Goal: Task Accomplishment & Management: Manage account settings

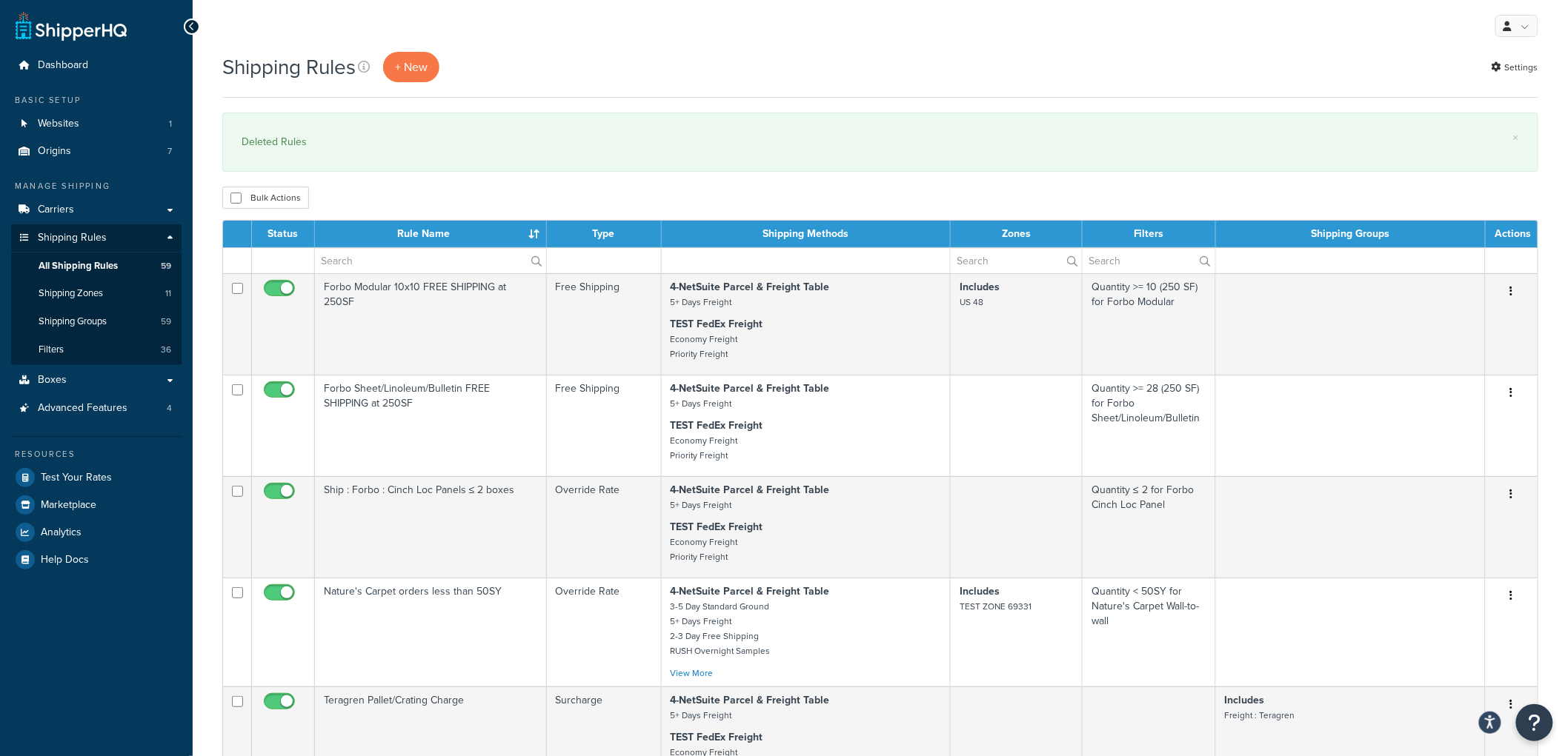
click at [892, 166] on div "× Deleted Rules" at bounding box center [880, 142] width 1316 height 59
drag, startPoint x: 892, startPoint y: 166, endPoint x: 902, endPoint y: 70, distance: 96.5
click at [902, 70] on div "Shipping Rules + New Settings" at bounding box center [880, 67] width 1316 height 30
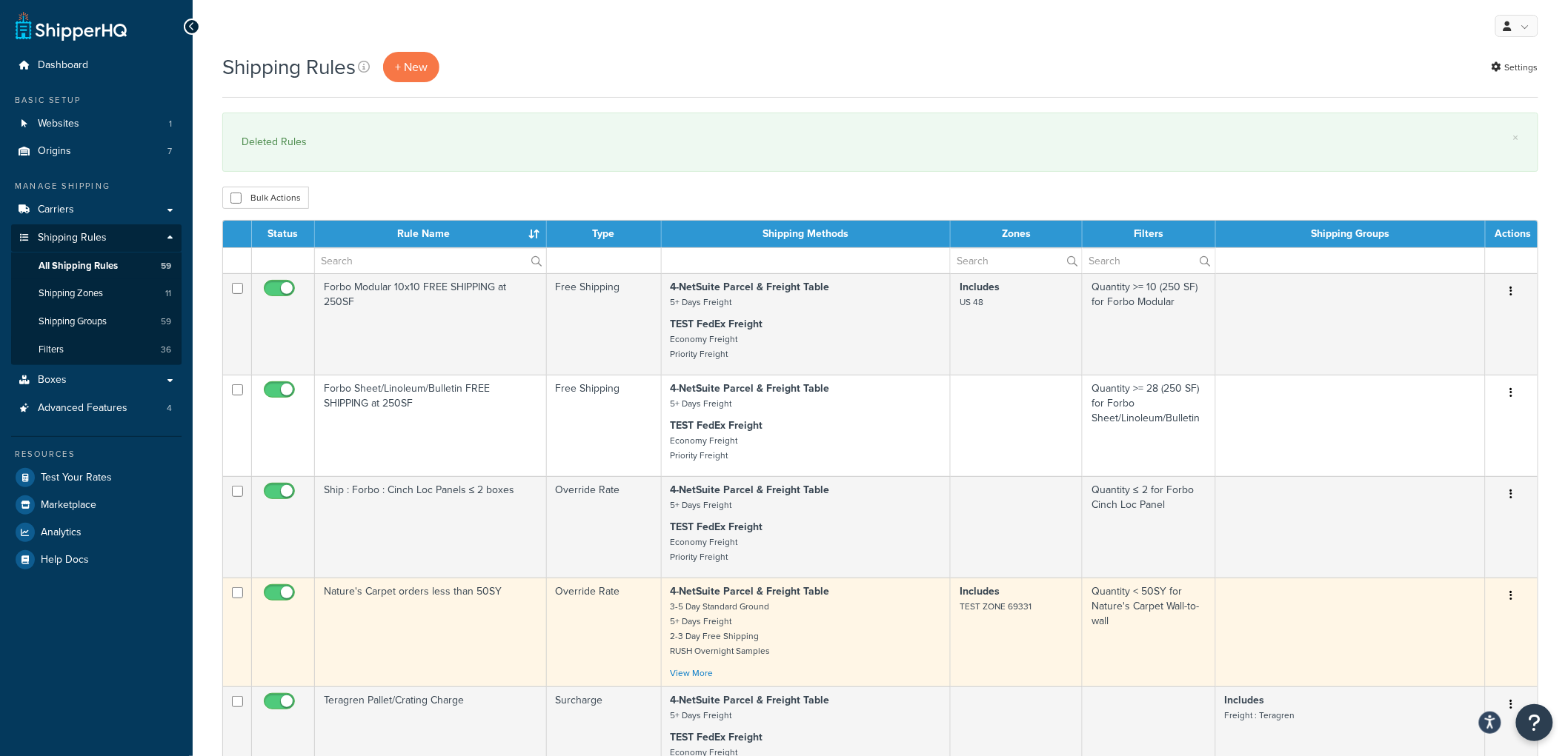
click at [237, 596] on input "checkbox" at bounding box center [238, 593] width 12 height 12
checkbox input "true"
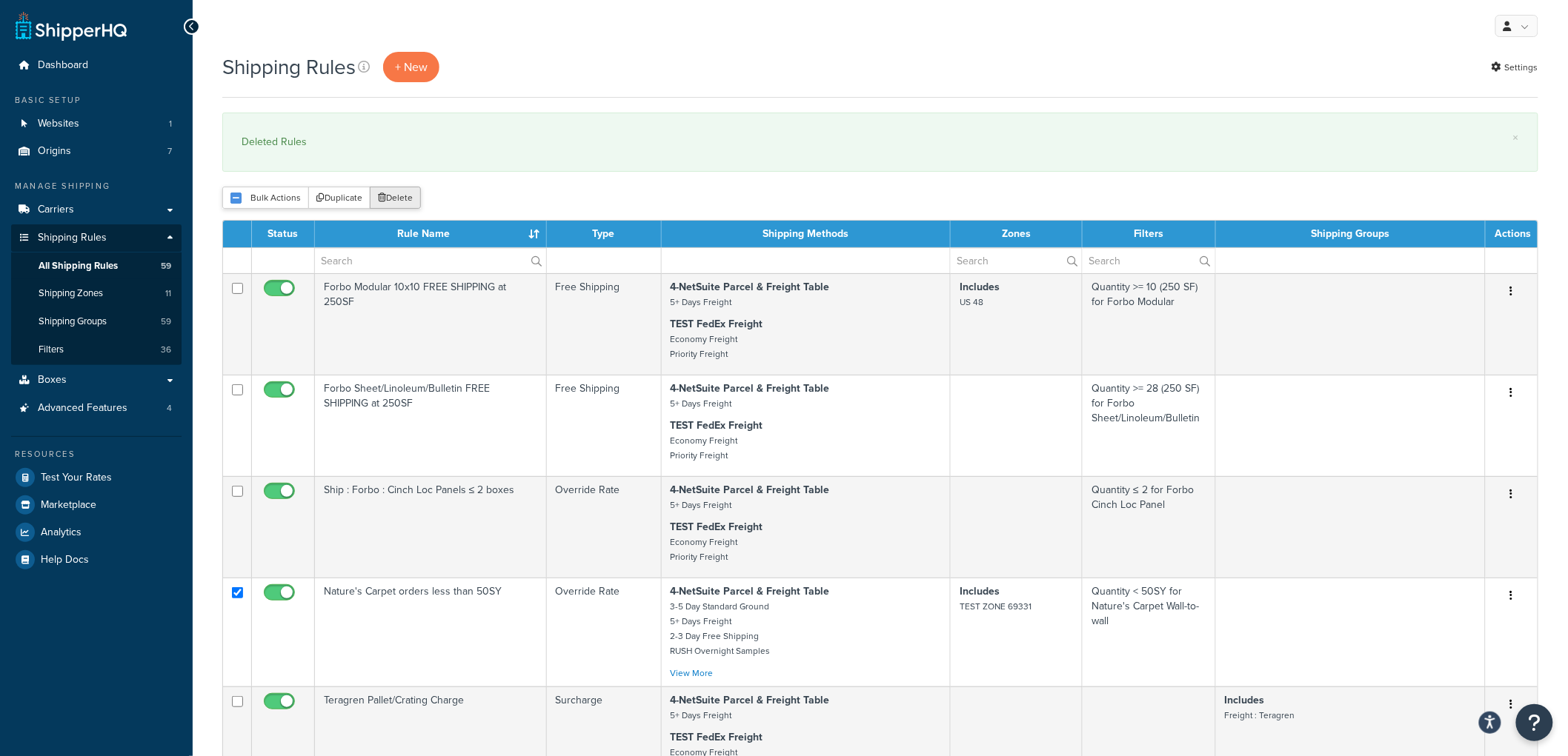
click at [416, 198] on button "Delete" at bounding box center [395, 198] width 51 height 22
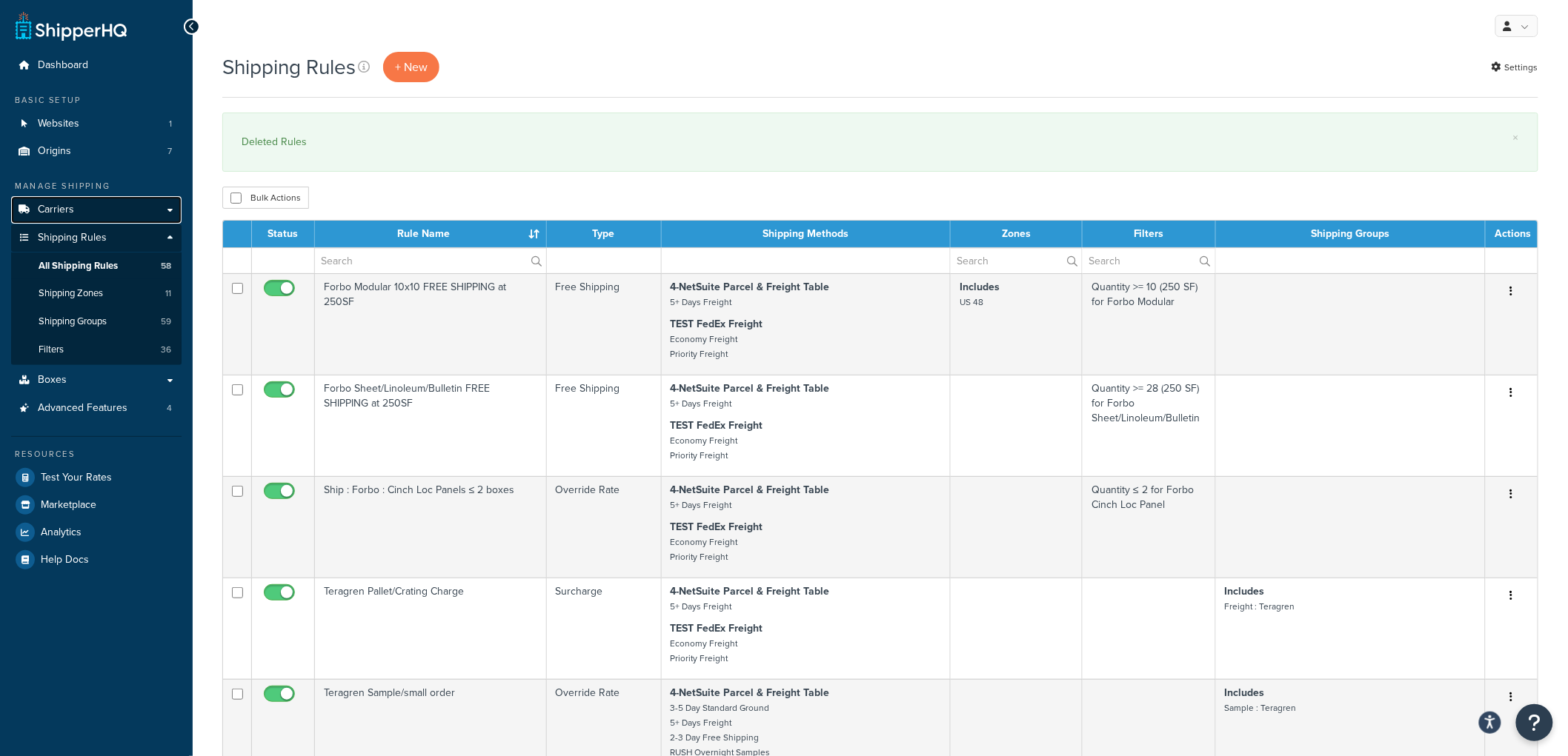
click at [74, 213] on link "Carriers" at bounding box center [97, 210] width 170 height 27
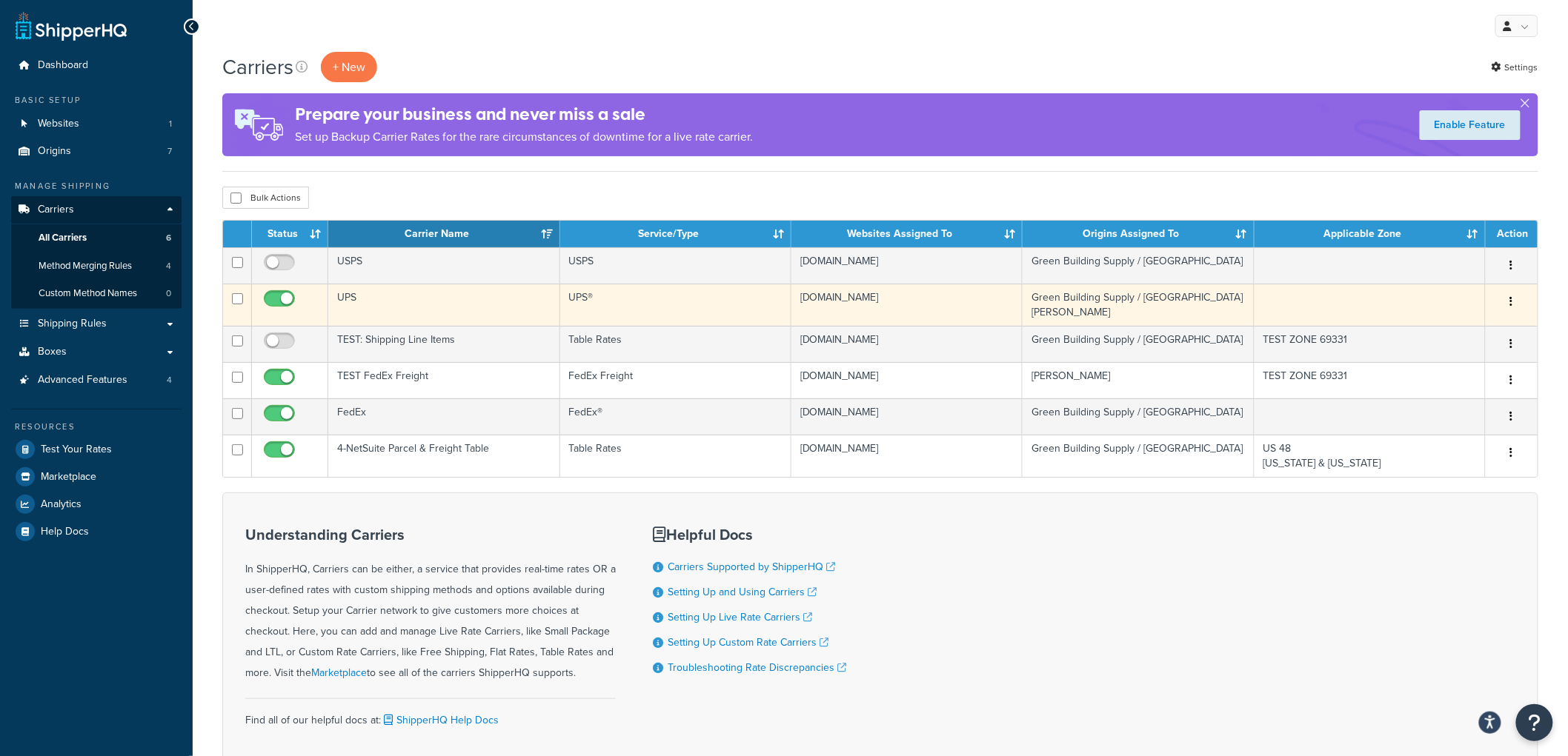
click at [486, 307] on td "UPS" at bounding box center [443, 305] width 231 height 43
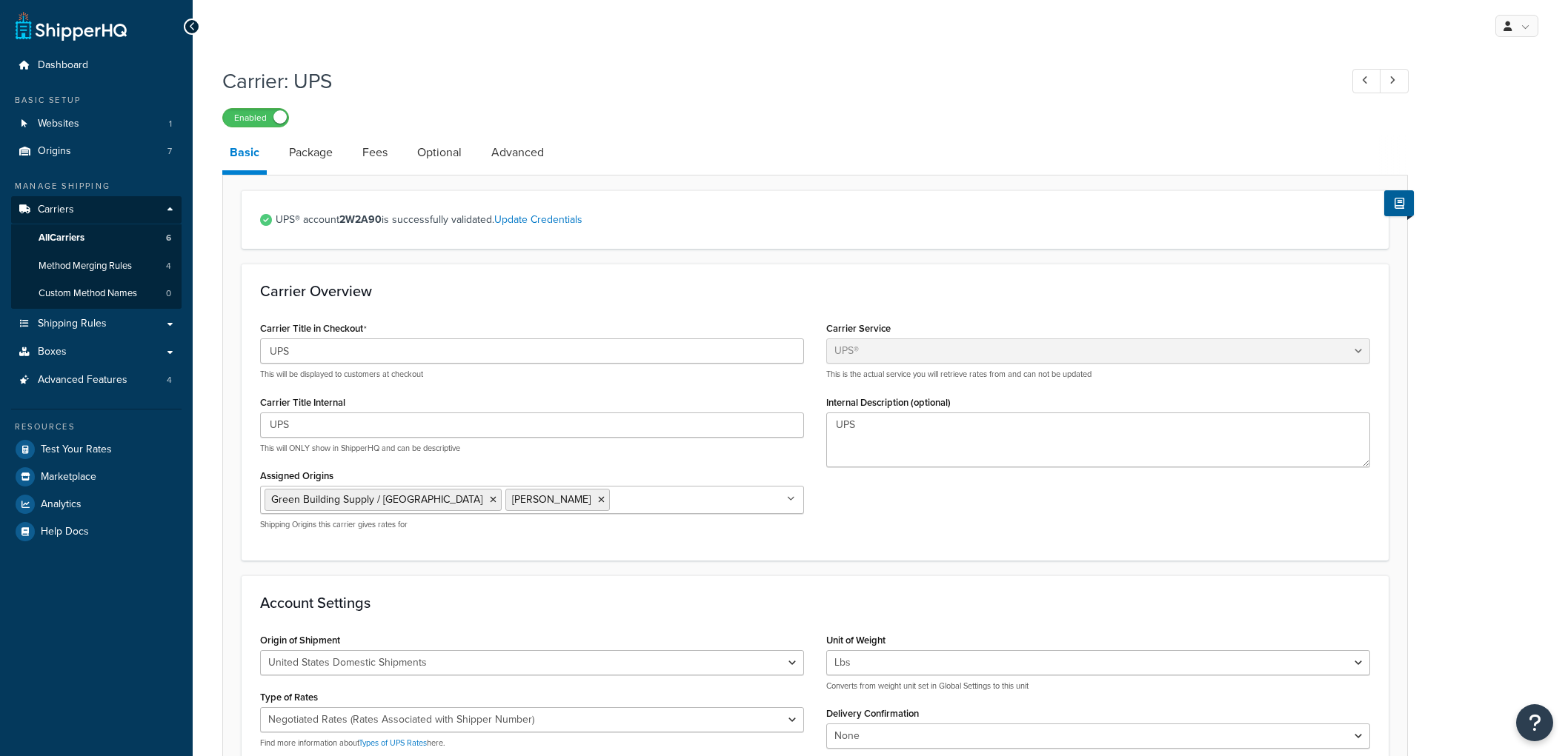
select select "ups"
click at [324, 159] on link "Package" at bounding box center [311, 152] width 59 height 35
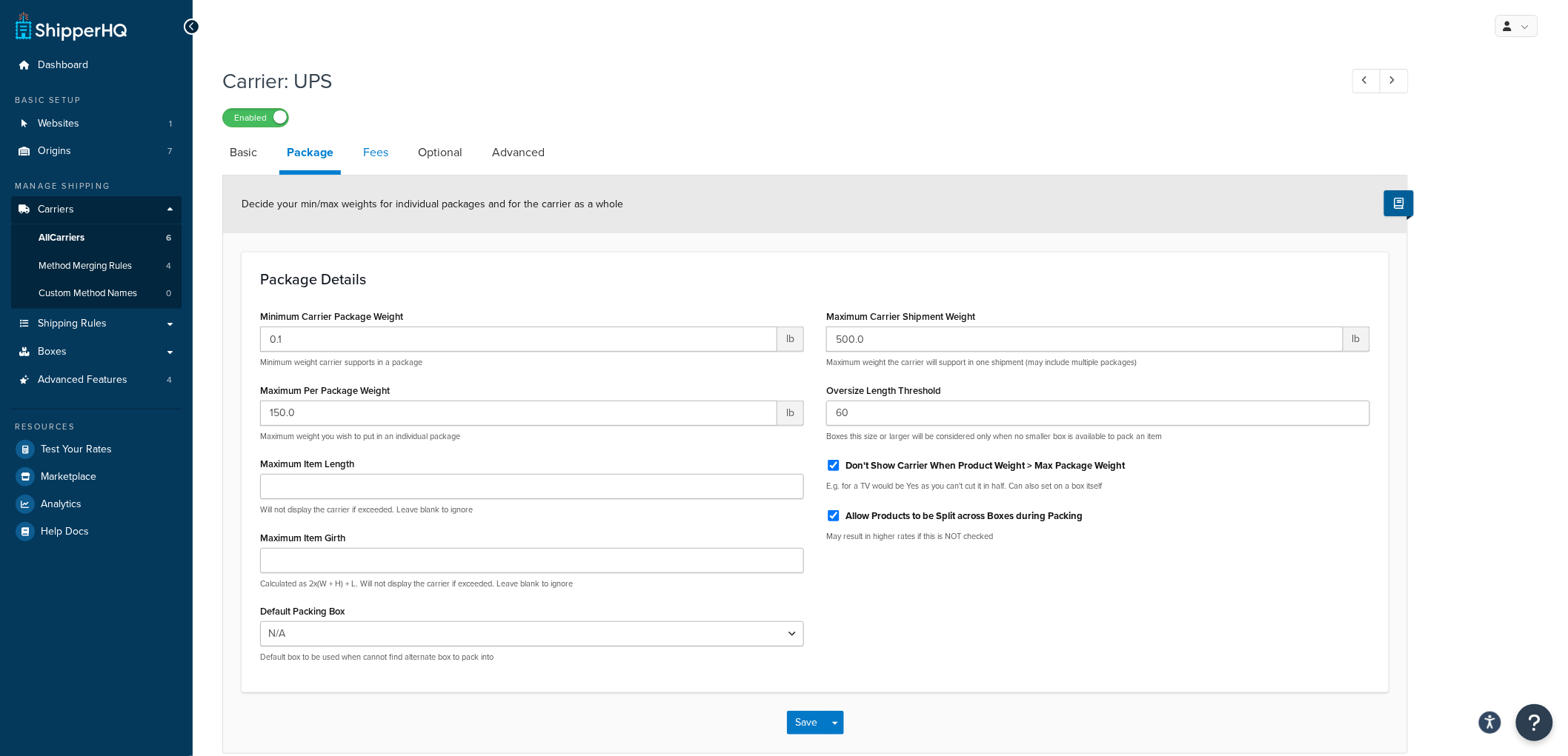
click at [382, 160] on link "Fees" at bounding box center [375, 152] width 40 height 35
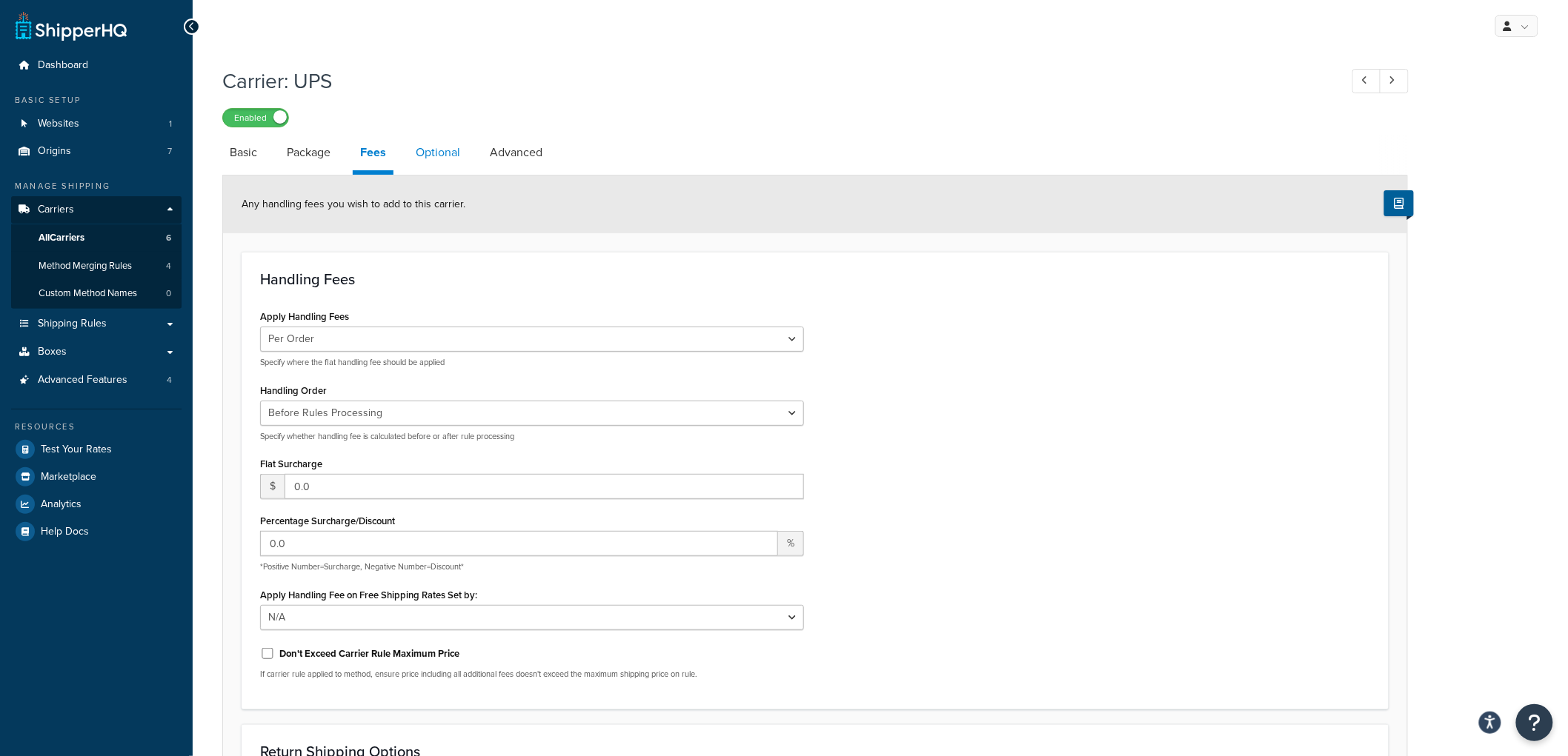
click at [437, 151] on link "Optional" at bounding box center [438, 152] width 59 height 35
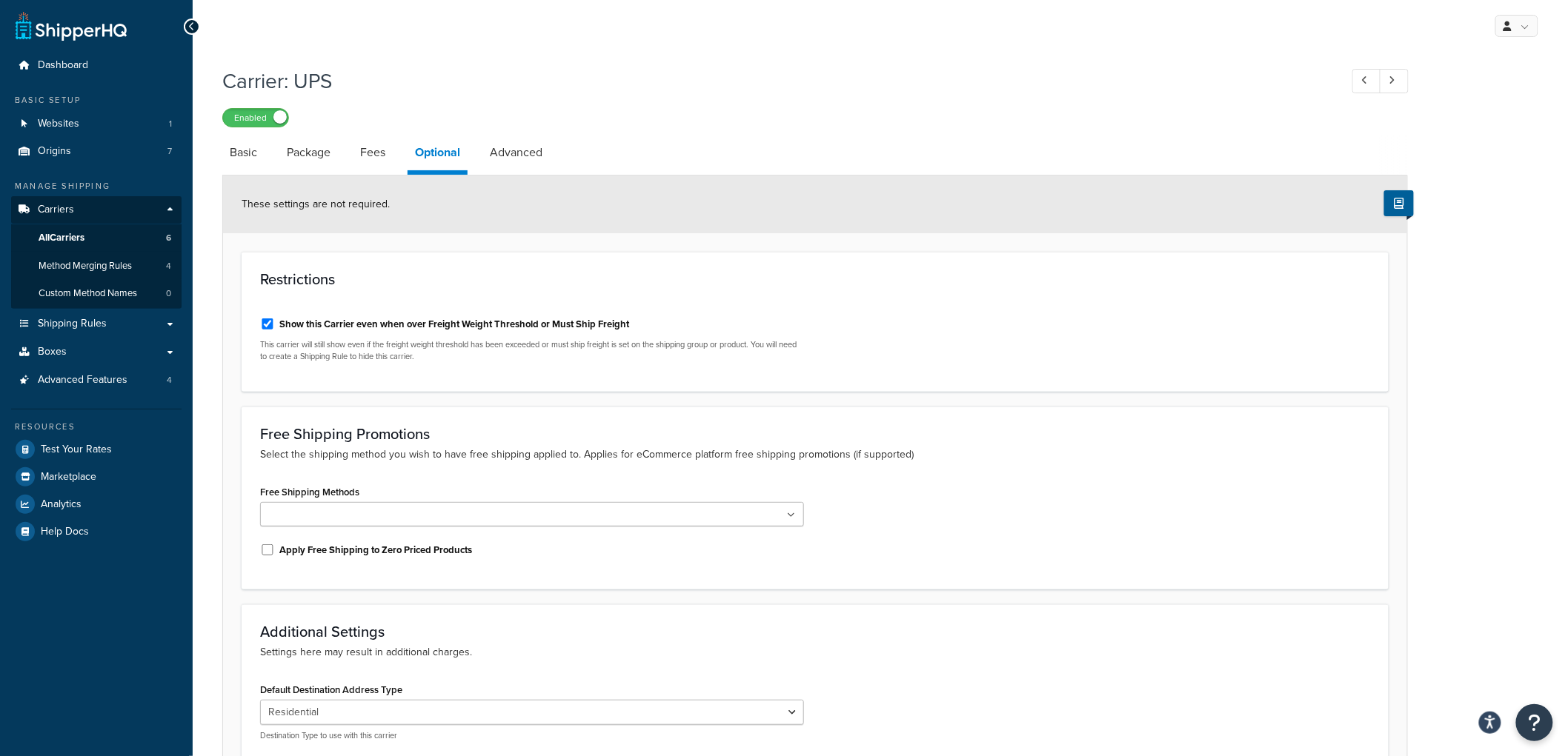
click at [500, 251] on form "These settings are not required. Restrictions Show this Carrier even when over …" at bounding box center [815, 503] width 1184 height 657
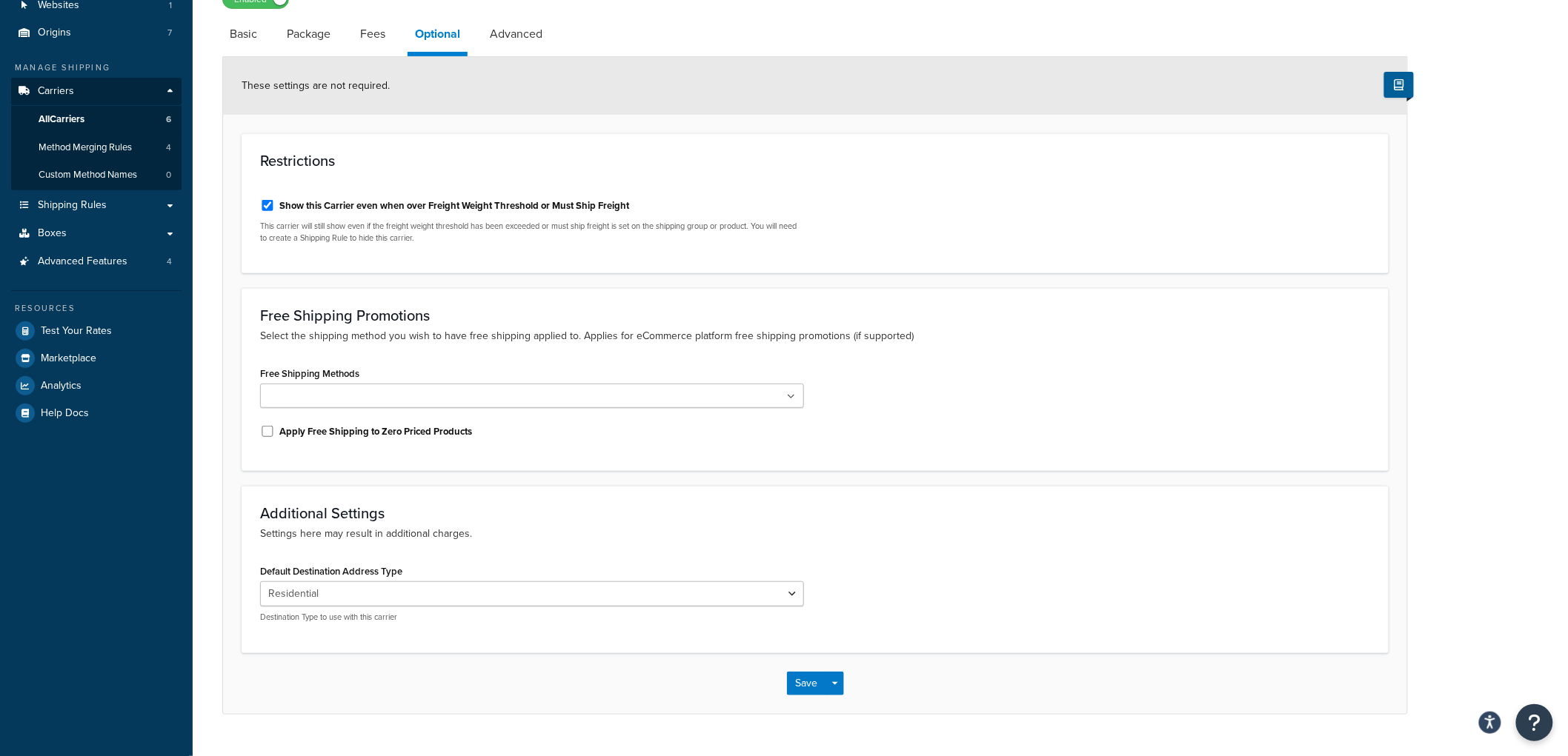
scroll to position [152, 0]
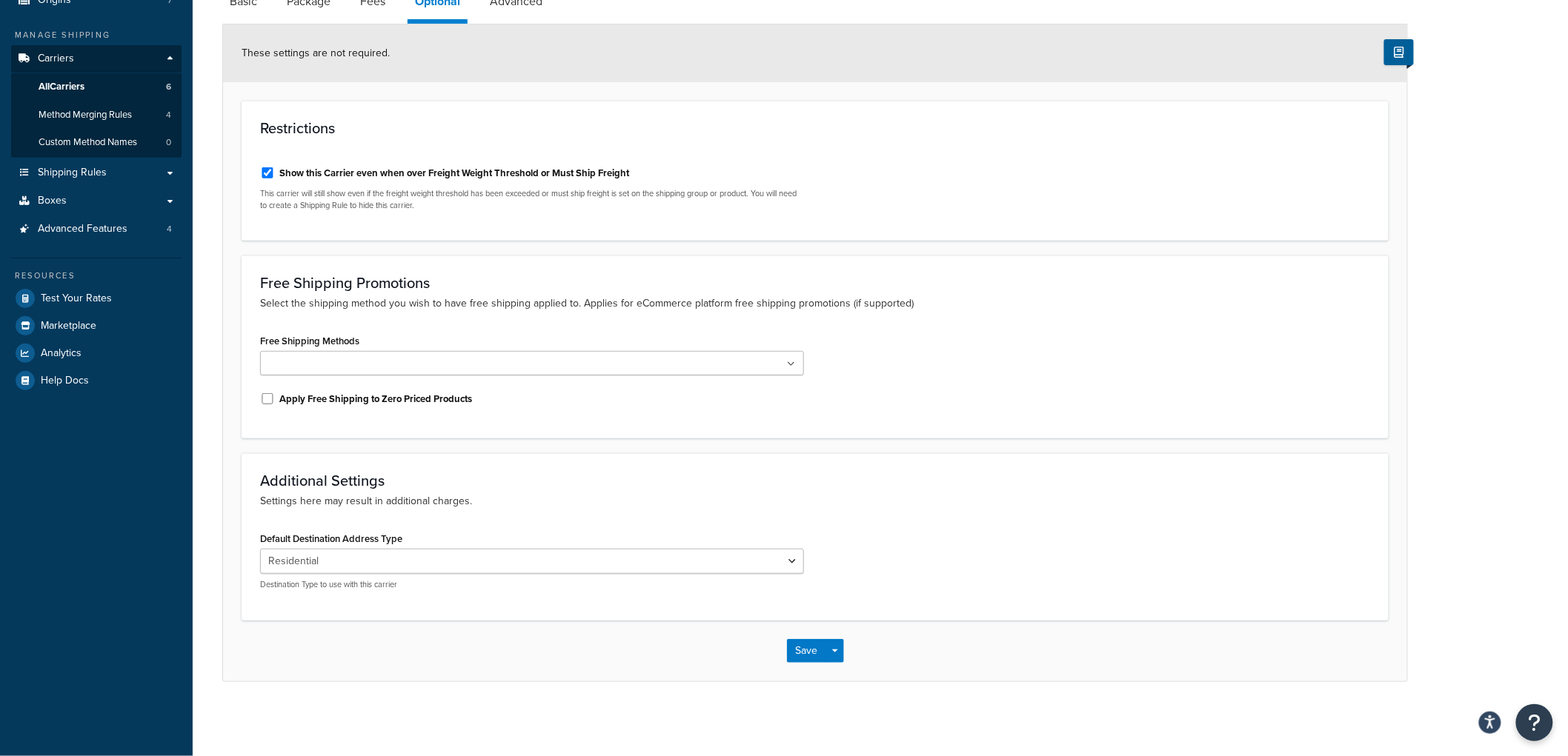
click at [401, 371] on ul at bounding box center [532, 363] width 544 height 25
click at [520, 314] on div "Free Shipping Promotions Select the shipping method you wish to have free shipp…" at bounding box center [815, 347] width 1147 height 183
click at [417, 553] on select "Residential Business" at bounding box center [532, 561] width 544 height 25
click at [509, 479] on h3 "Additional Settings" at bounding box center [815, 480] width 1110 height 16
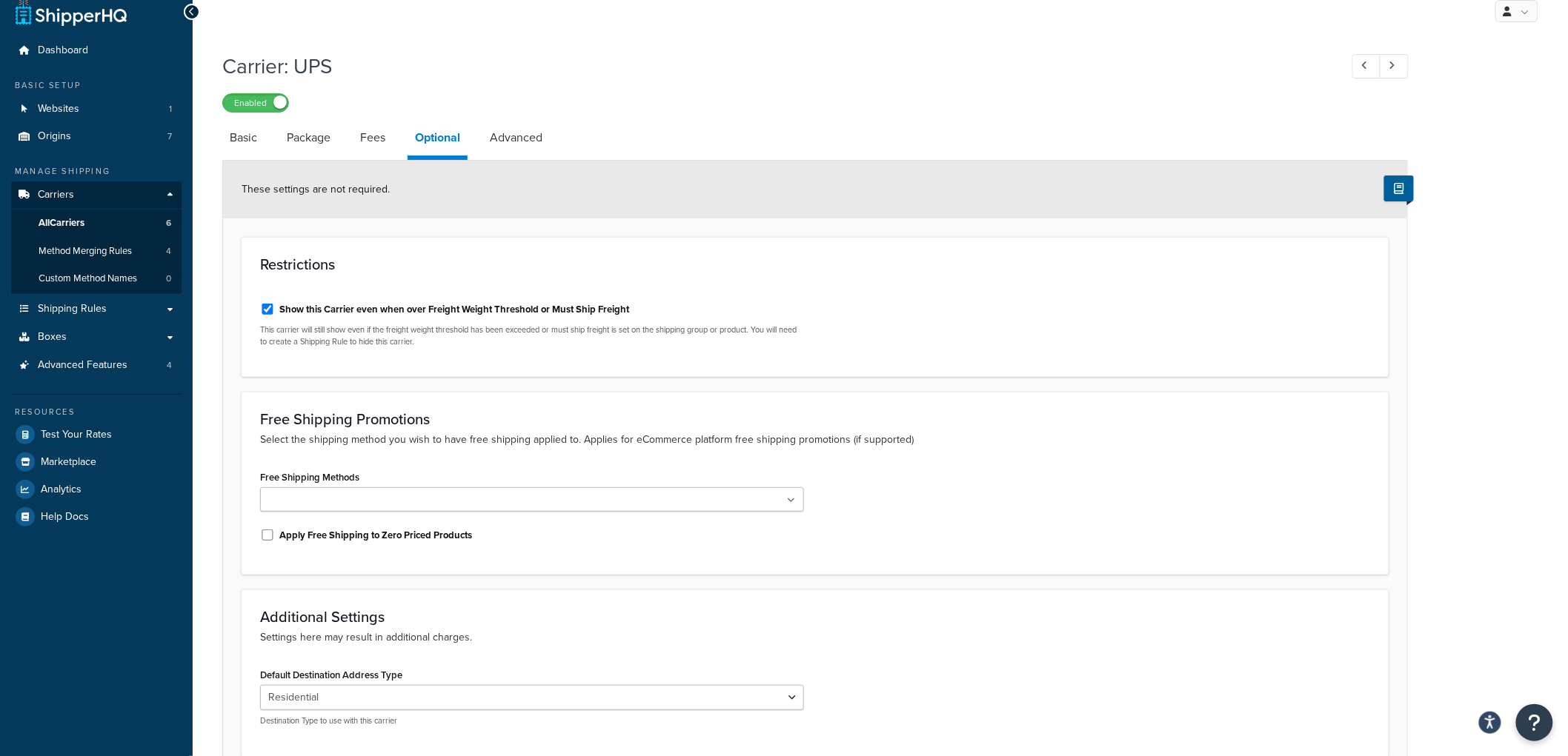
scroll to position [0, 0]
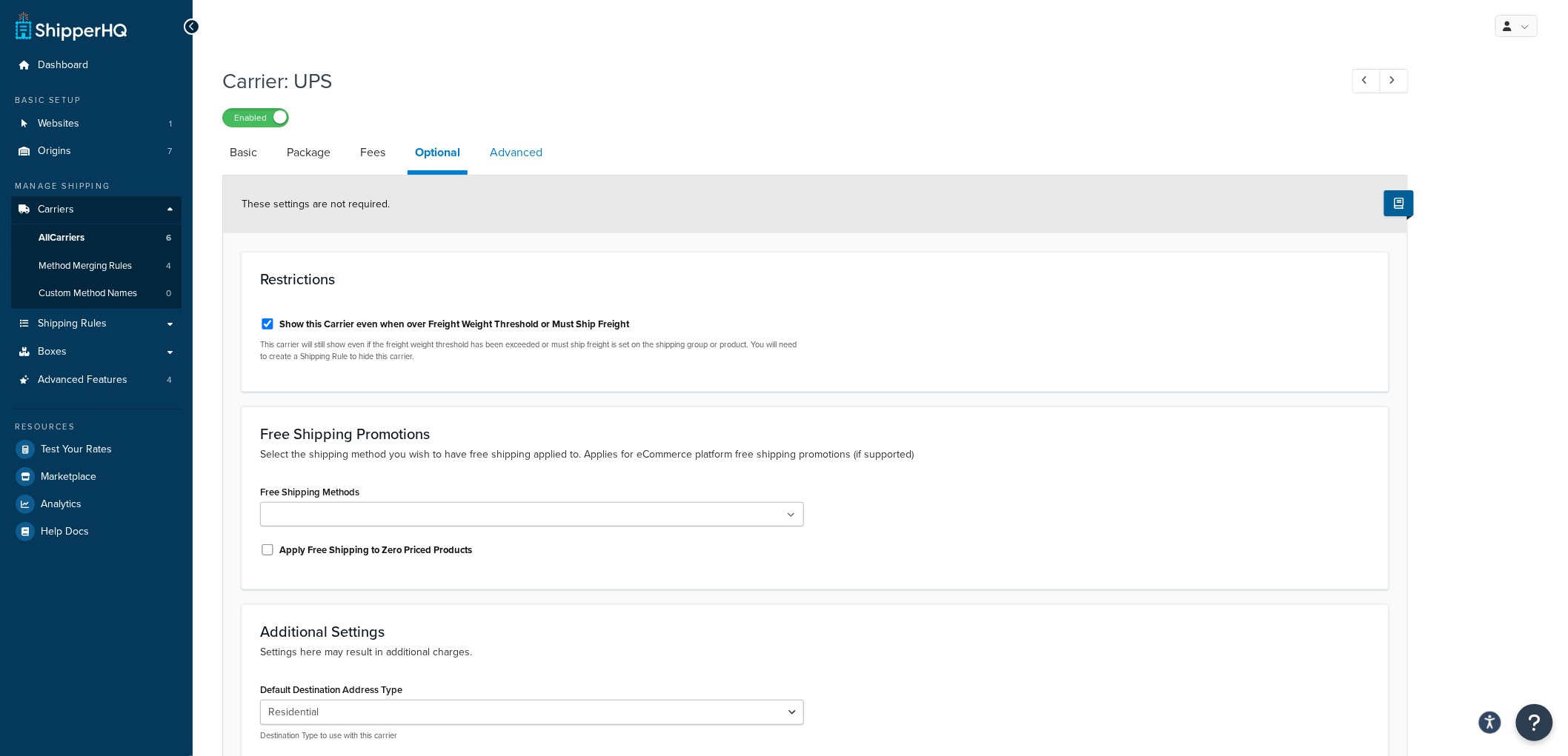
click at [528, 142] on link "Advanced" at bounding box center [516, 152] width 67 height 35
select select "false"
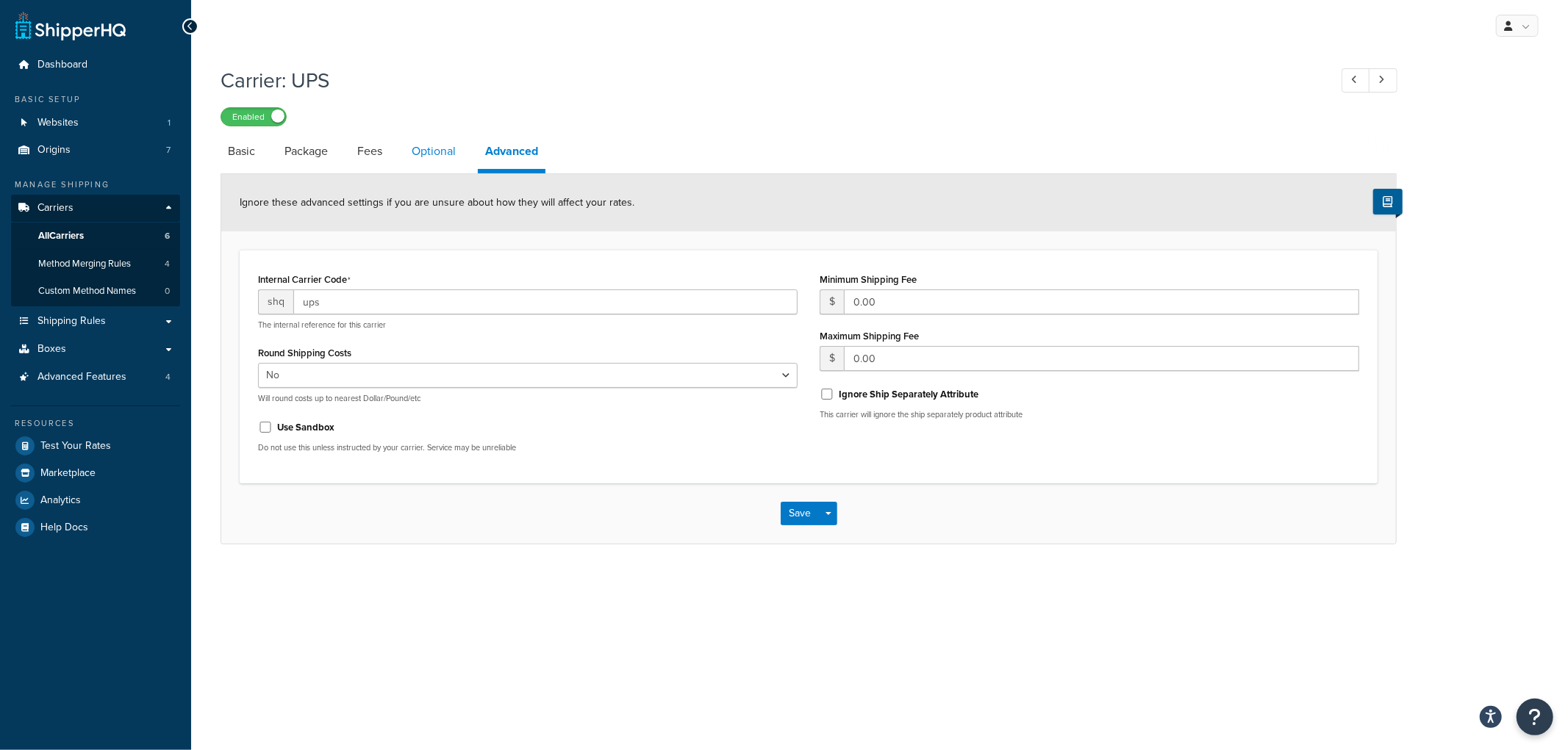
click at [438, 160] on link "Optional" at bounding box center [434, 151] width 59 height 35
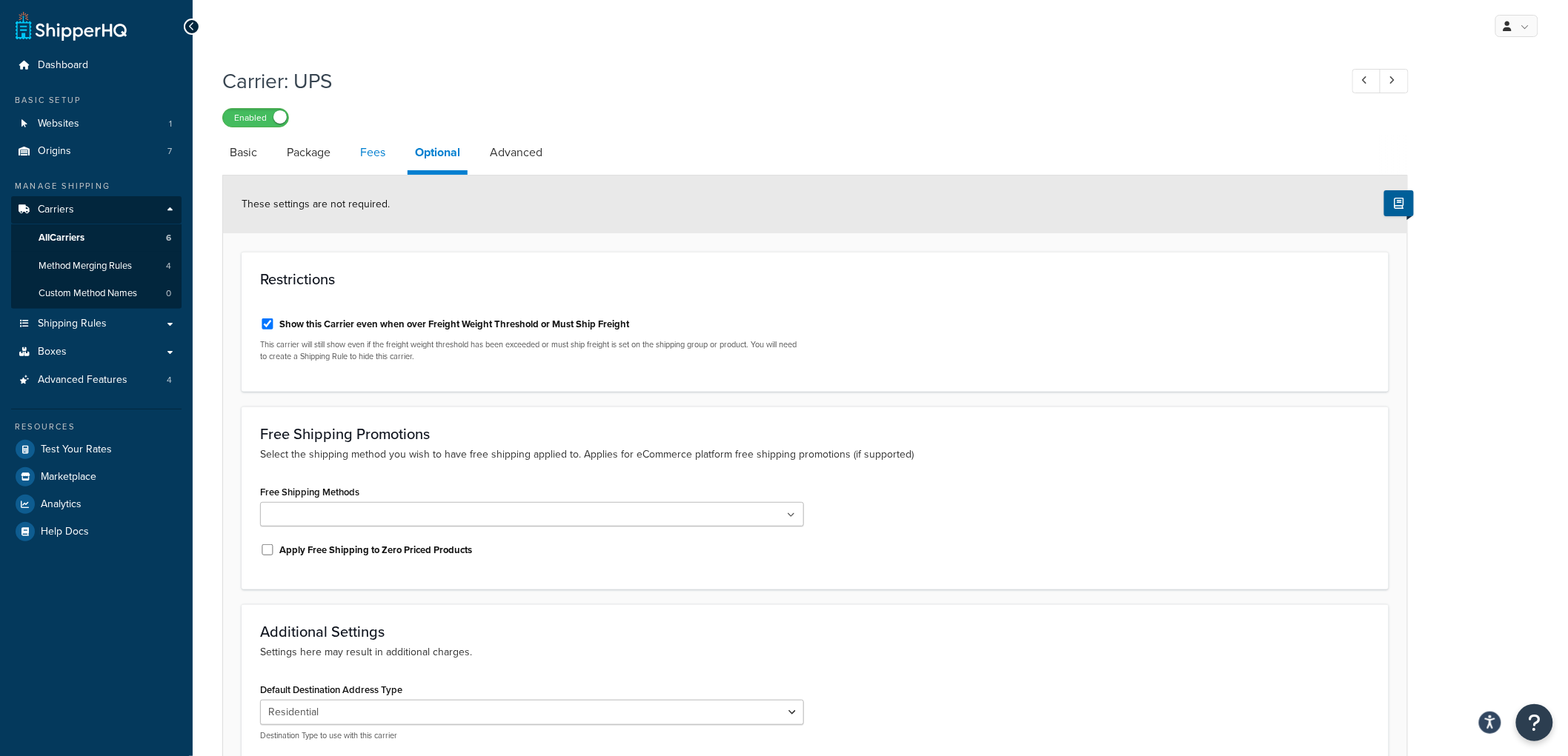
click at [383, 158] on link "Fees" at bounding box center [372, 152] width 40 height 35
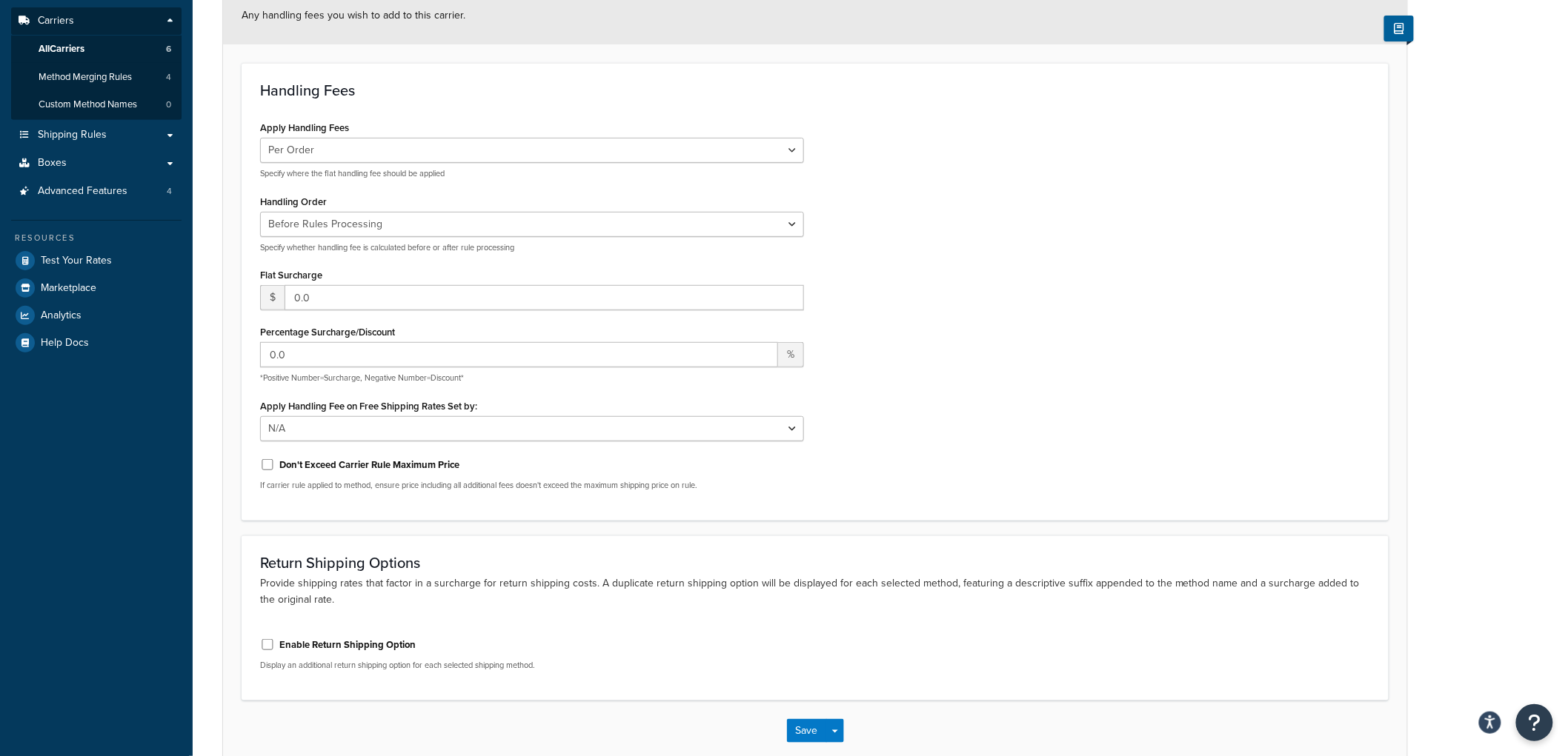
scroll to position [246, 0]
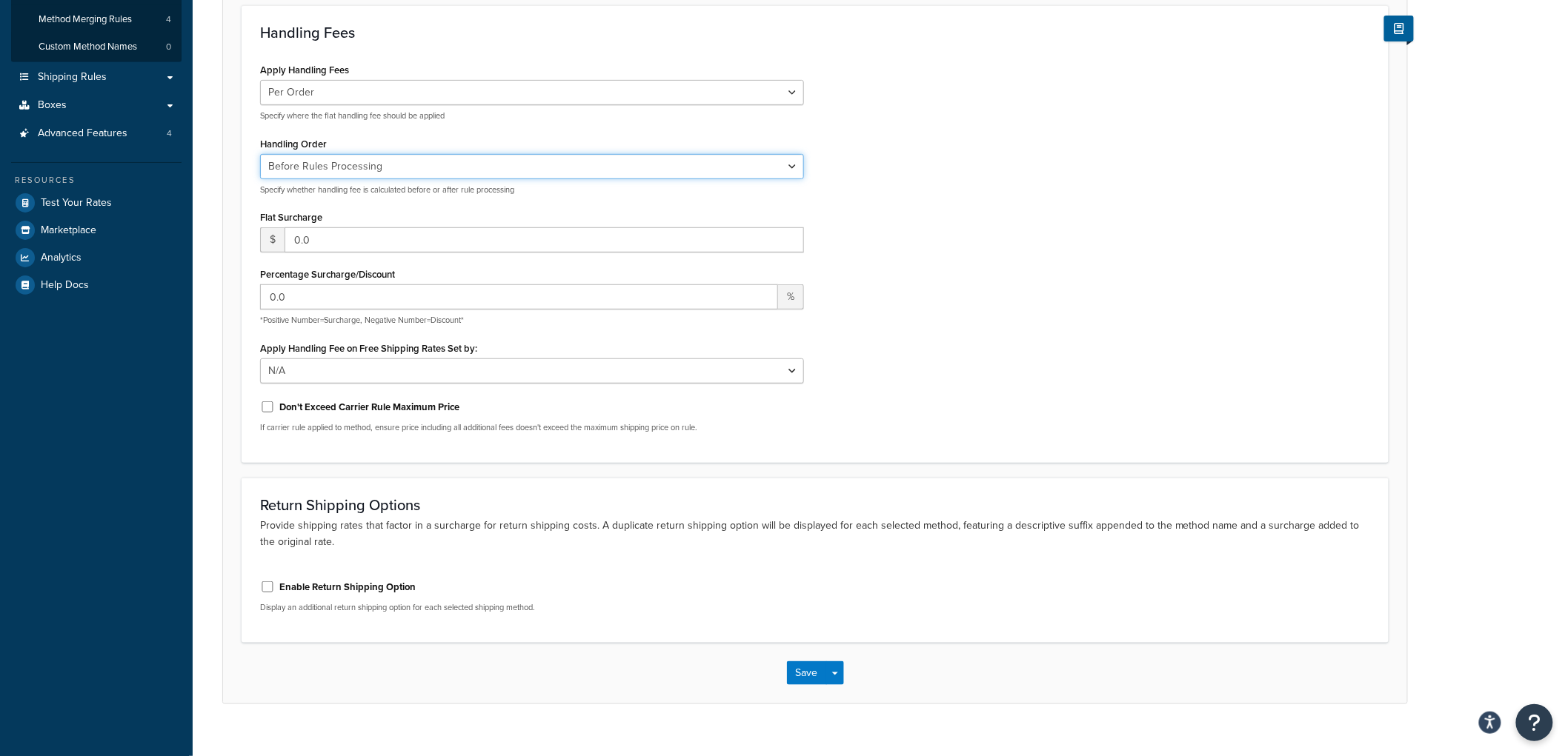
click at [405, 169] on select "Before Rules Processing After Rules Processing" at bounding box center [532, 167] width 544 height 25
click at [487, 134] on div "Handling Order Before Rules Processing After Rules Processing Specify whether h…" at bounding box center [532, 164] width 544 height 62
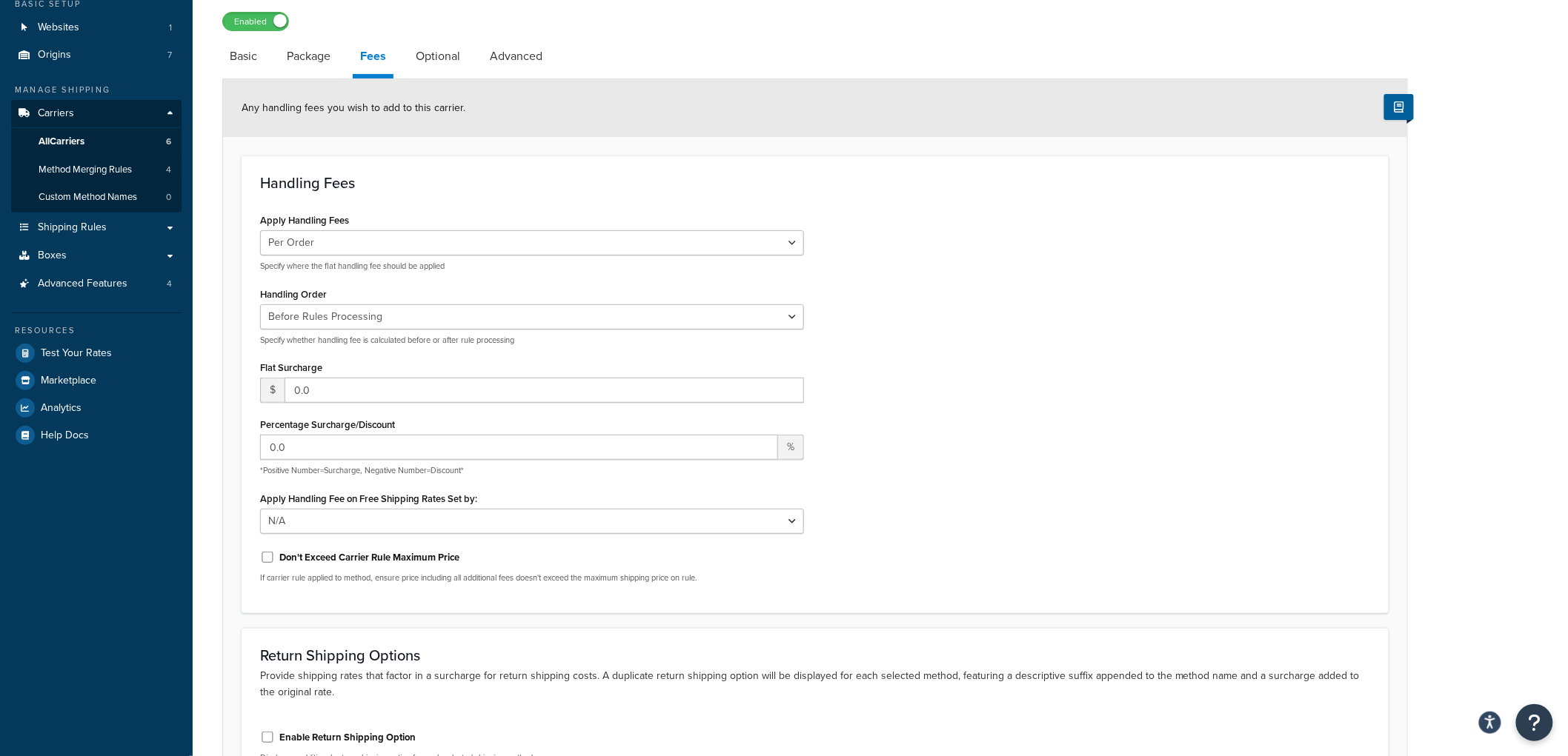
scroll to position [0, 0]
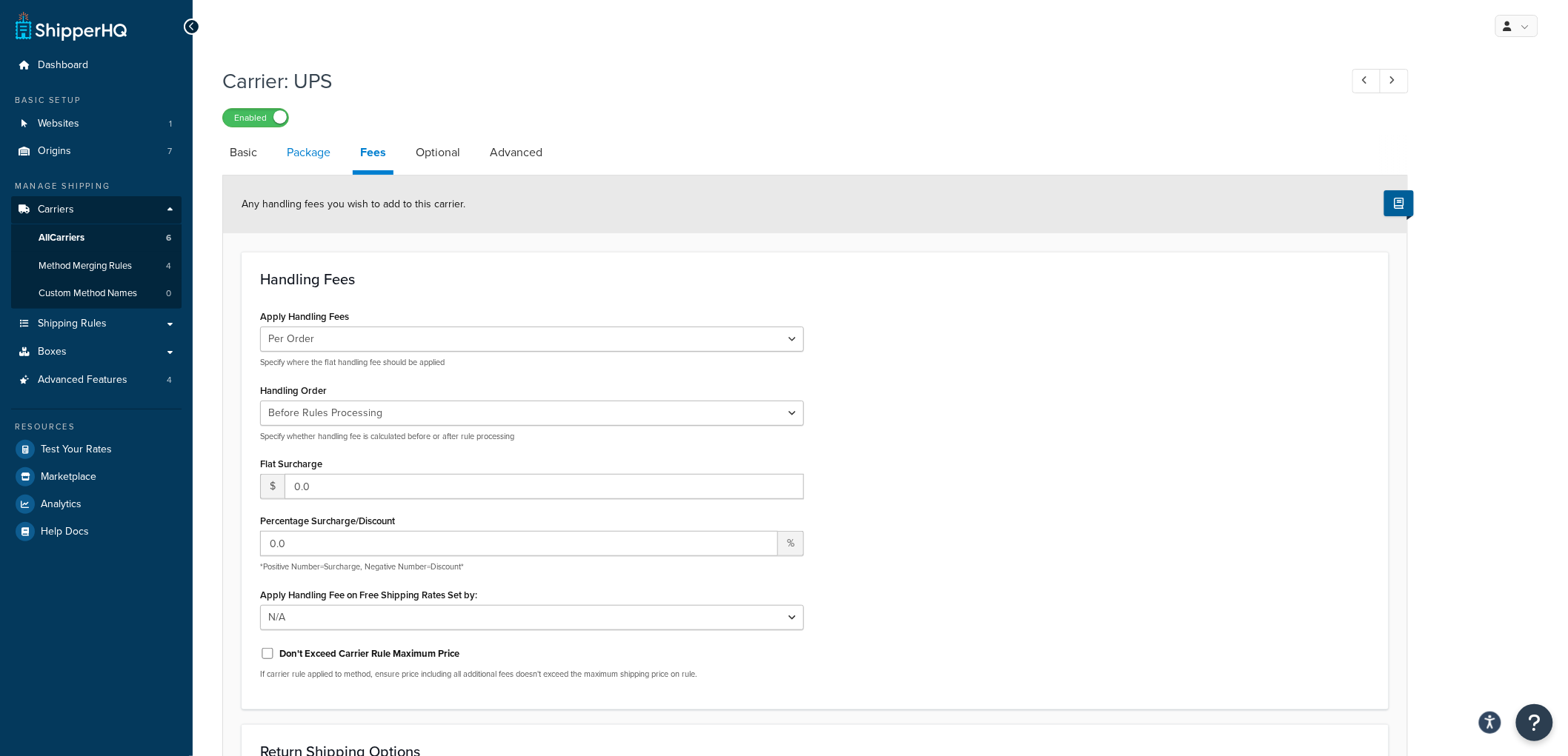
click at [290, 143] on link "Package" at bounding box center [308, 152] width 59 height 35
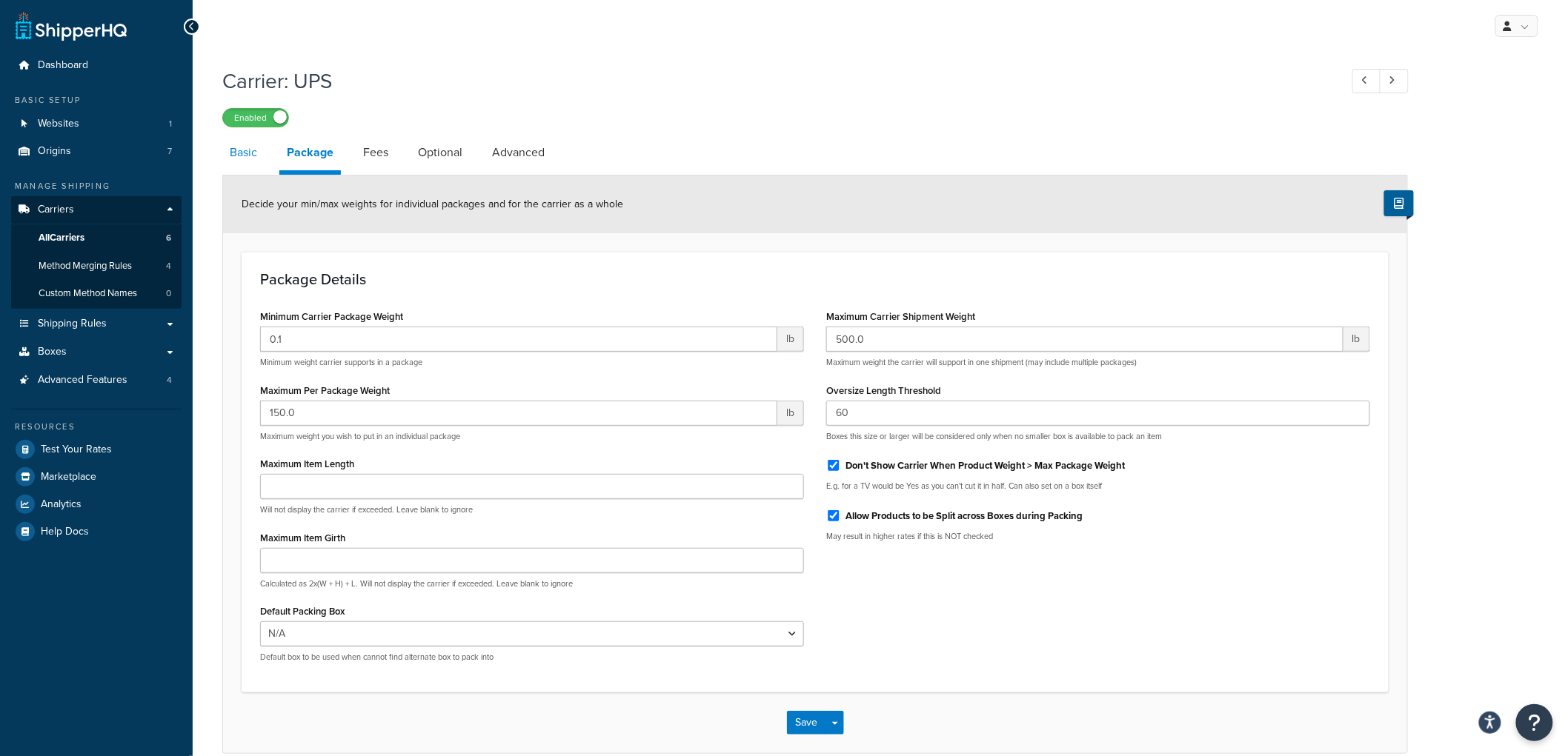
click at [252, 147] on link "Basic" at bounding box center [244, 152] width 43 height 35
select select "ups"
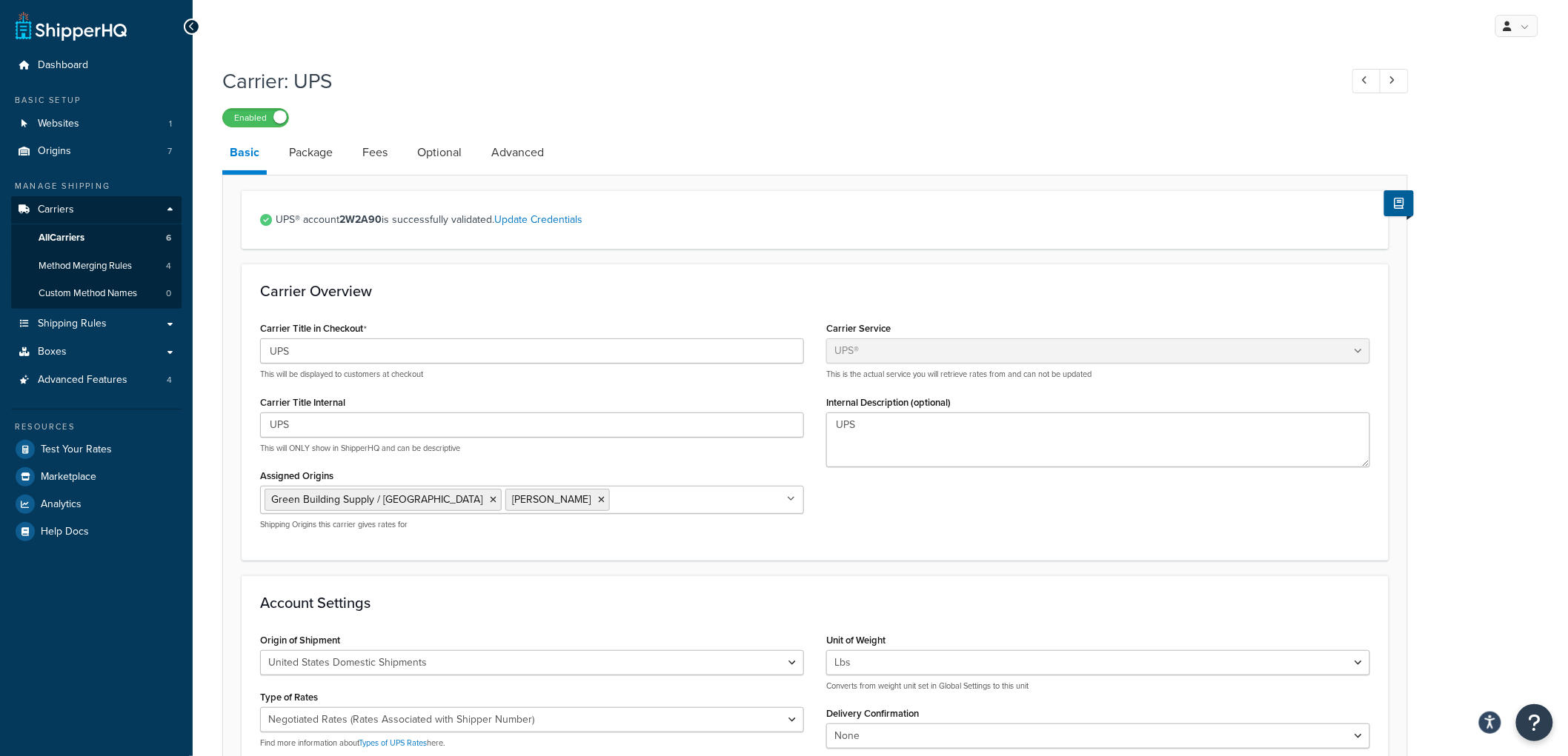
click at [889, 124] on div "Enabled" at bounding box center [815, 116] width 1185 height 20
click at [69, 204] on span "Carriers" at bounding box center [56, 210] width 36 height 12
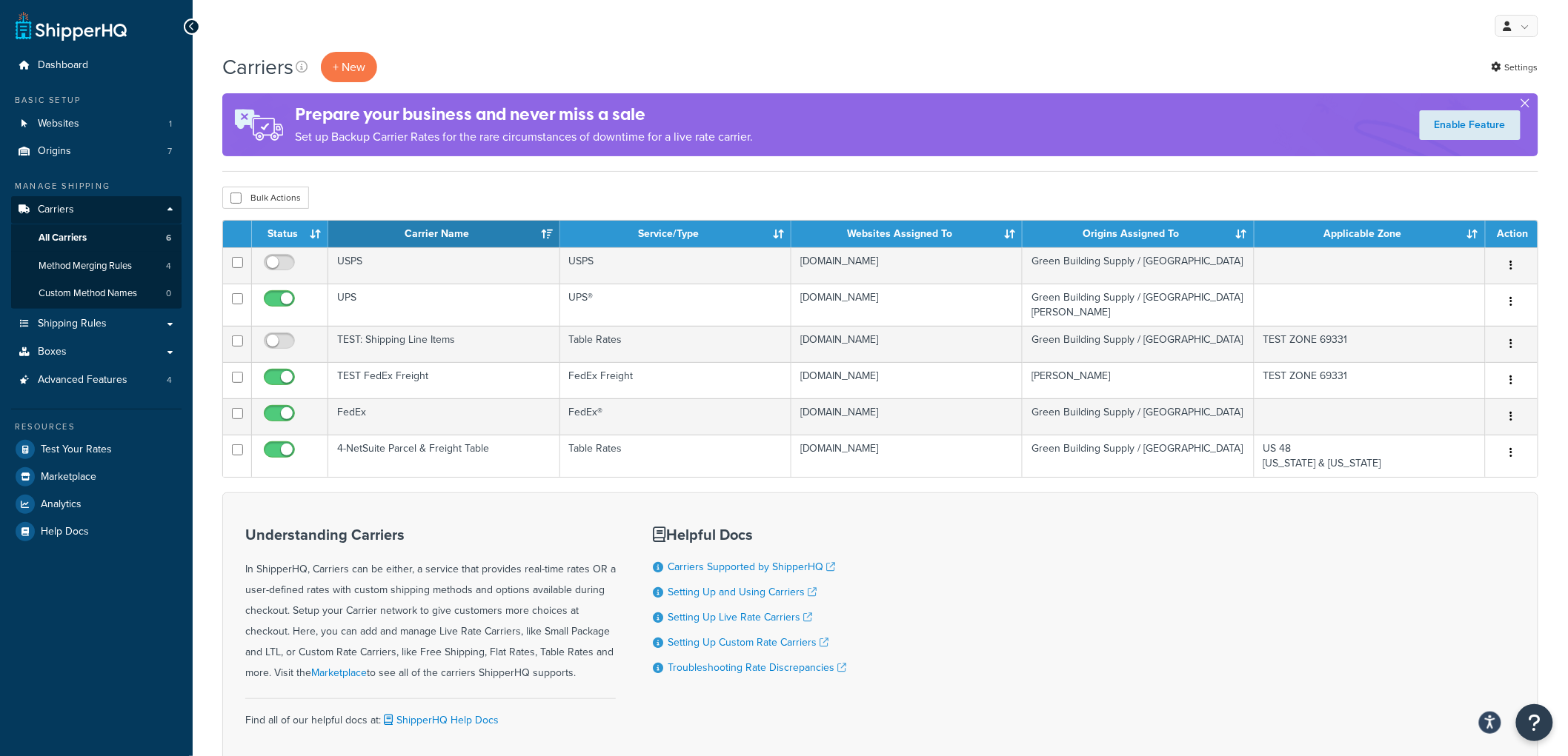
click at [1527, 105] on button "button" at bounding box center [1525, 106] width 4 height 4
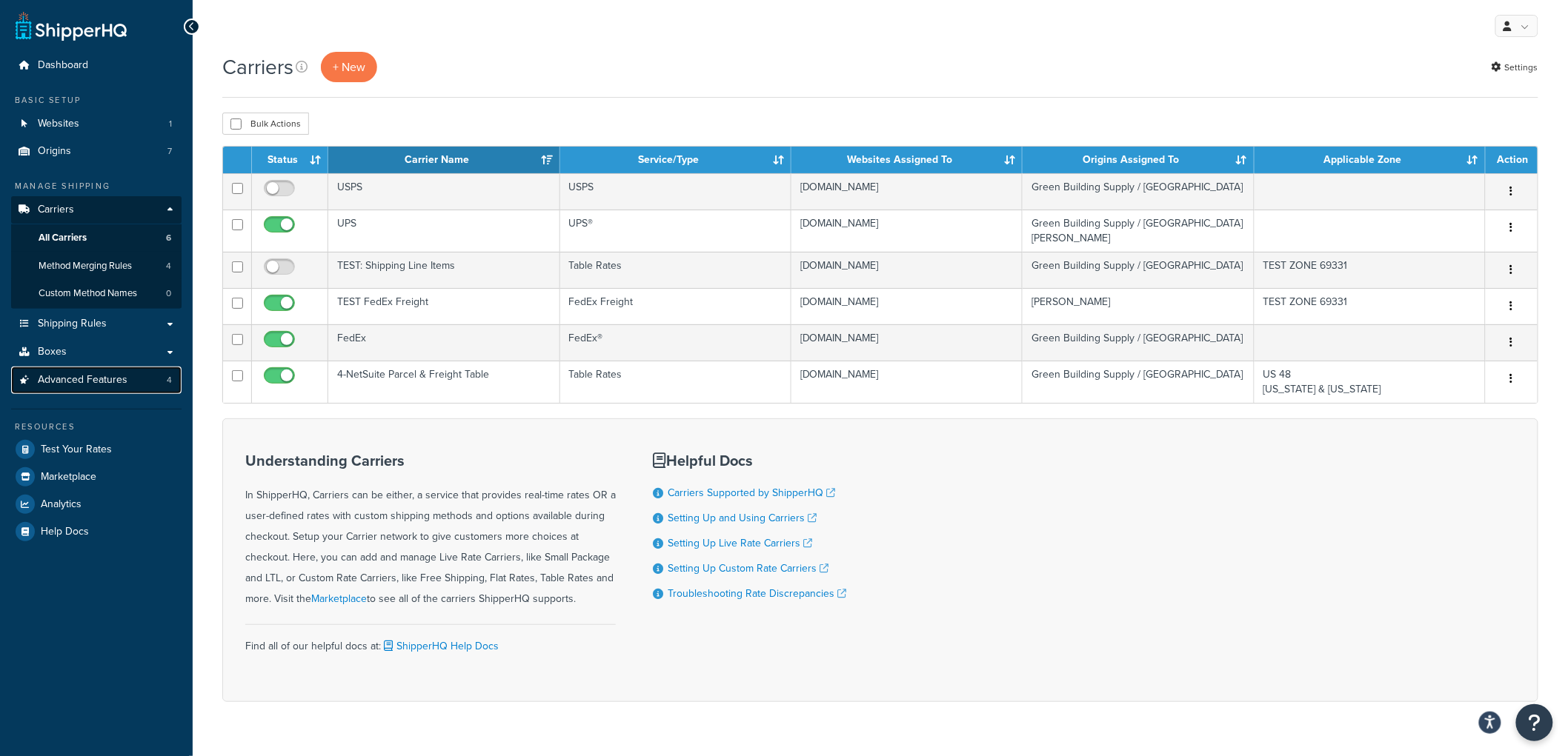
click at [92, 374] on span "Advanced Features" at bounding box center [82, 380] width 90 height 12
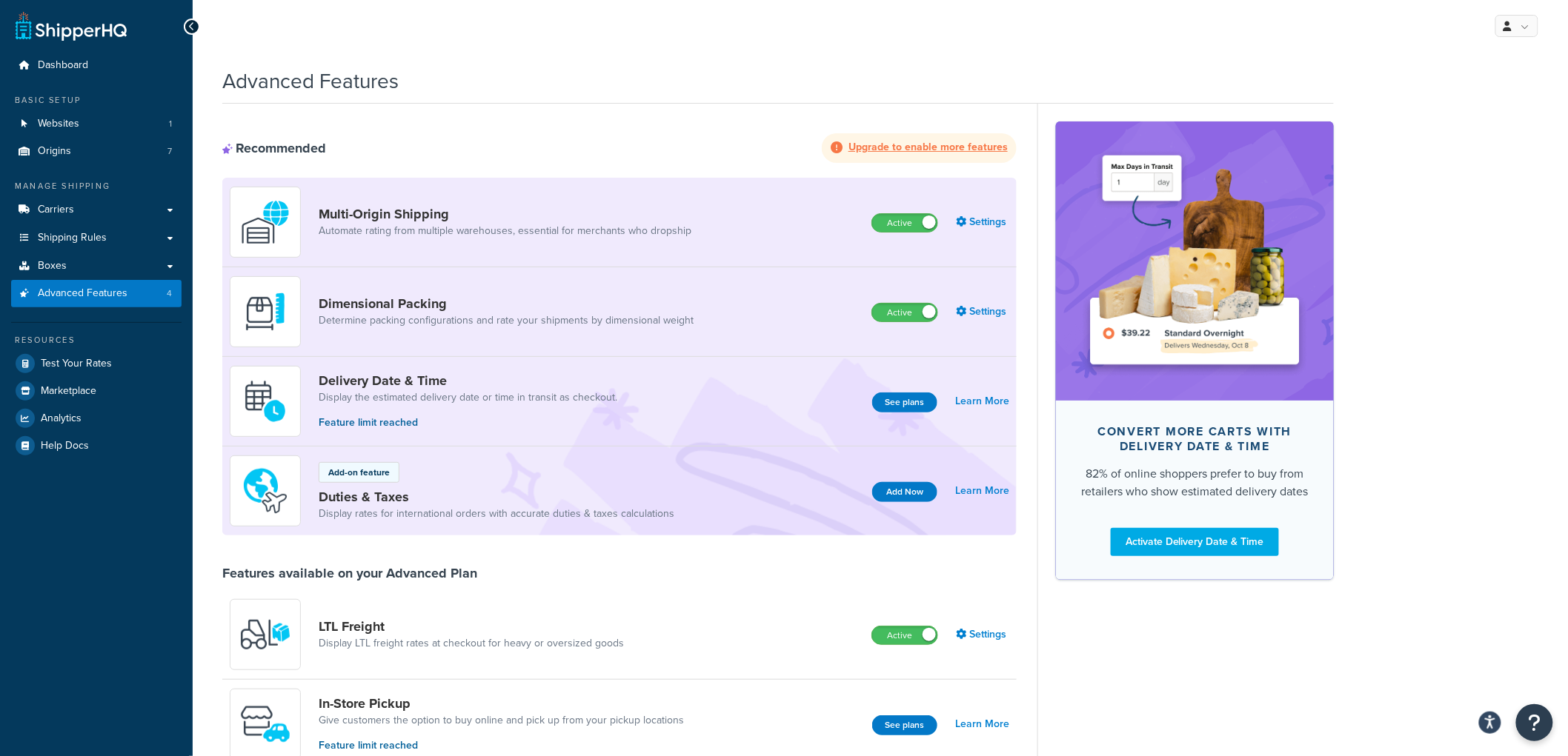
click at [909, 145] on strong "Upgrade to enable more features" at bounding box center [928, 147] width 160 height 16
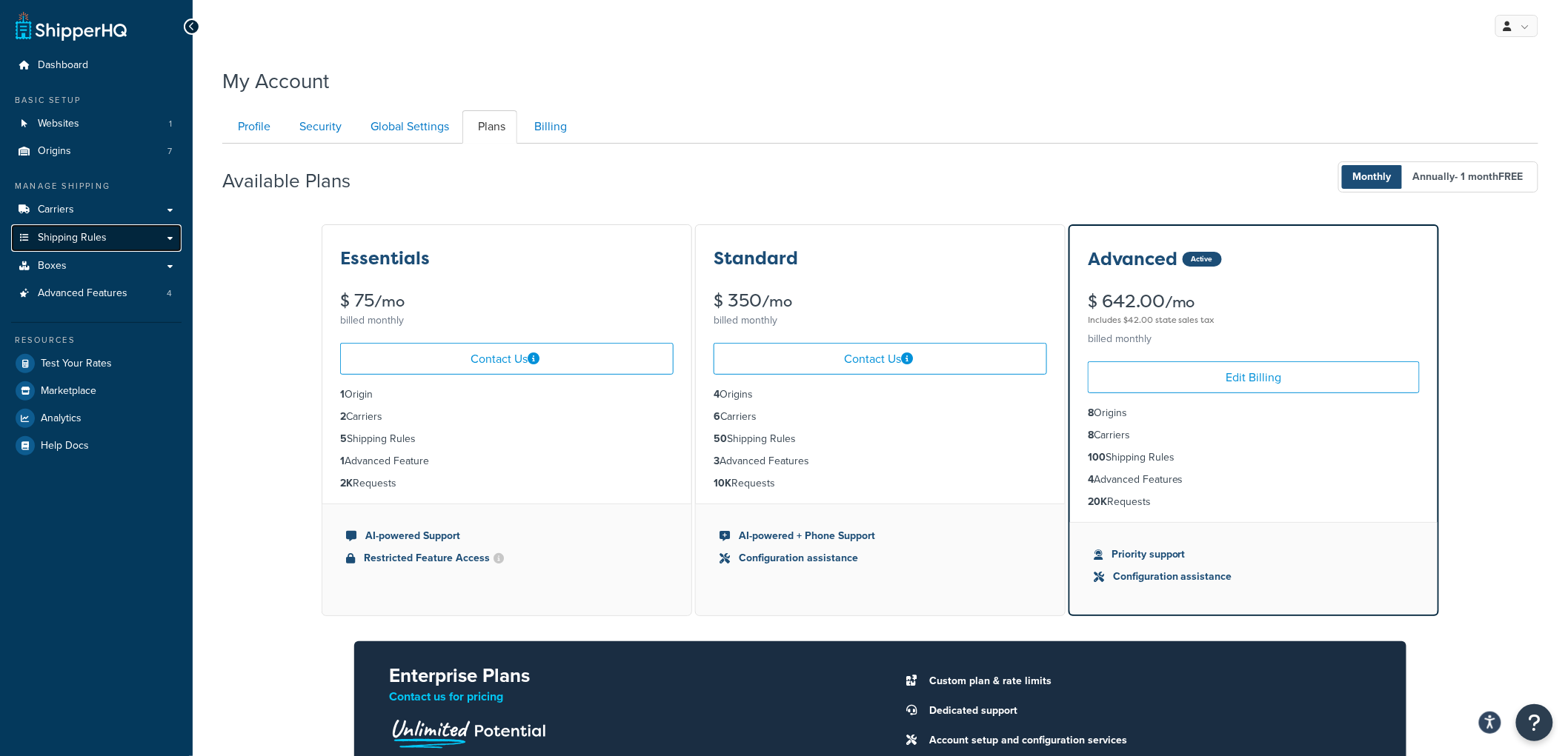
click at [146, 242] on link "Shipping Rules" at bounding box center [97, 238] width 170 height 27
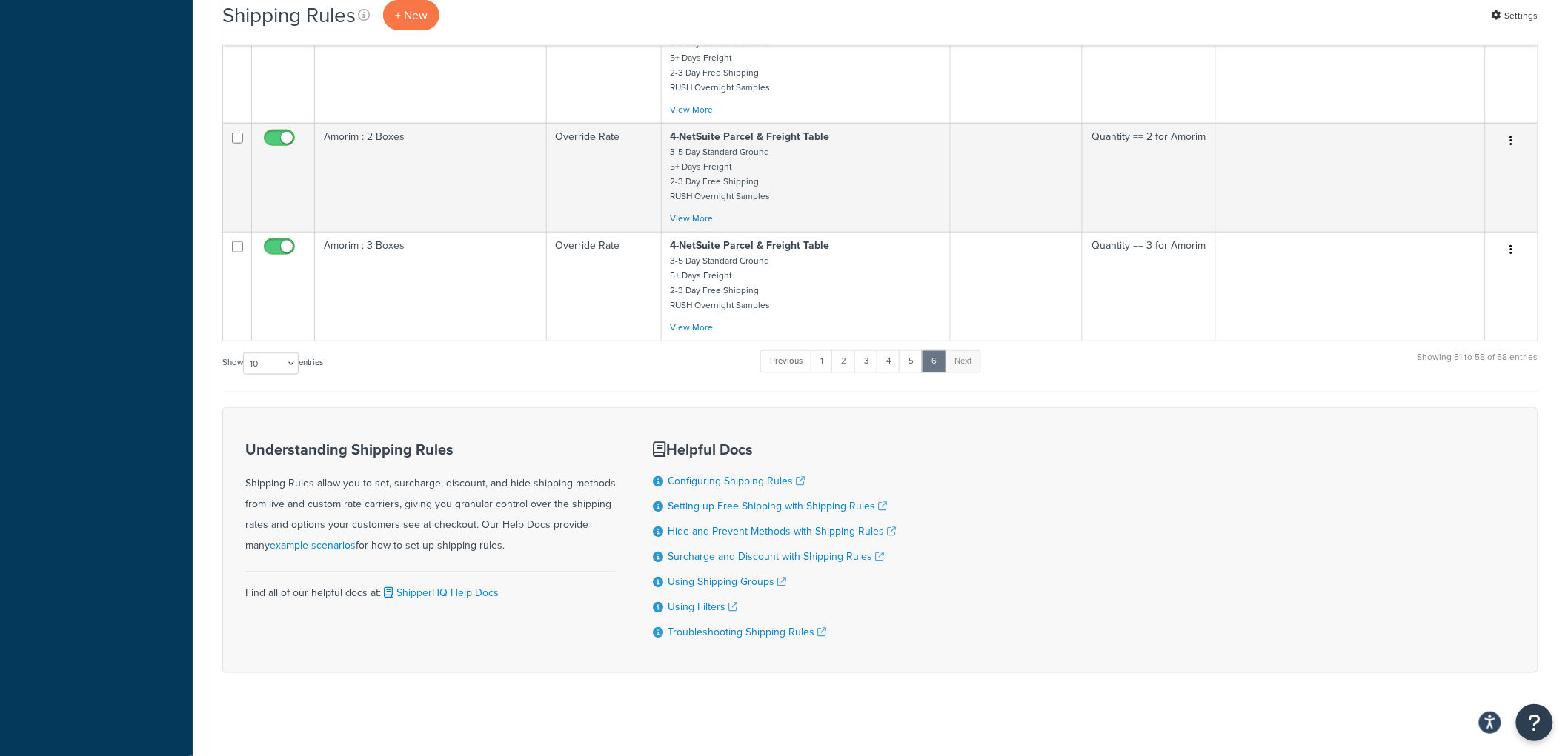
scroll to position [721, 0]
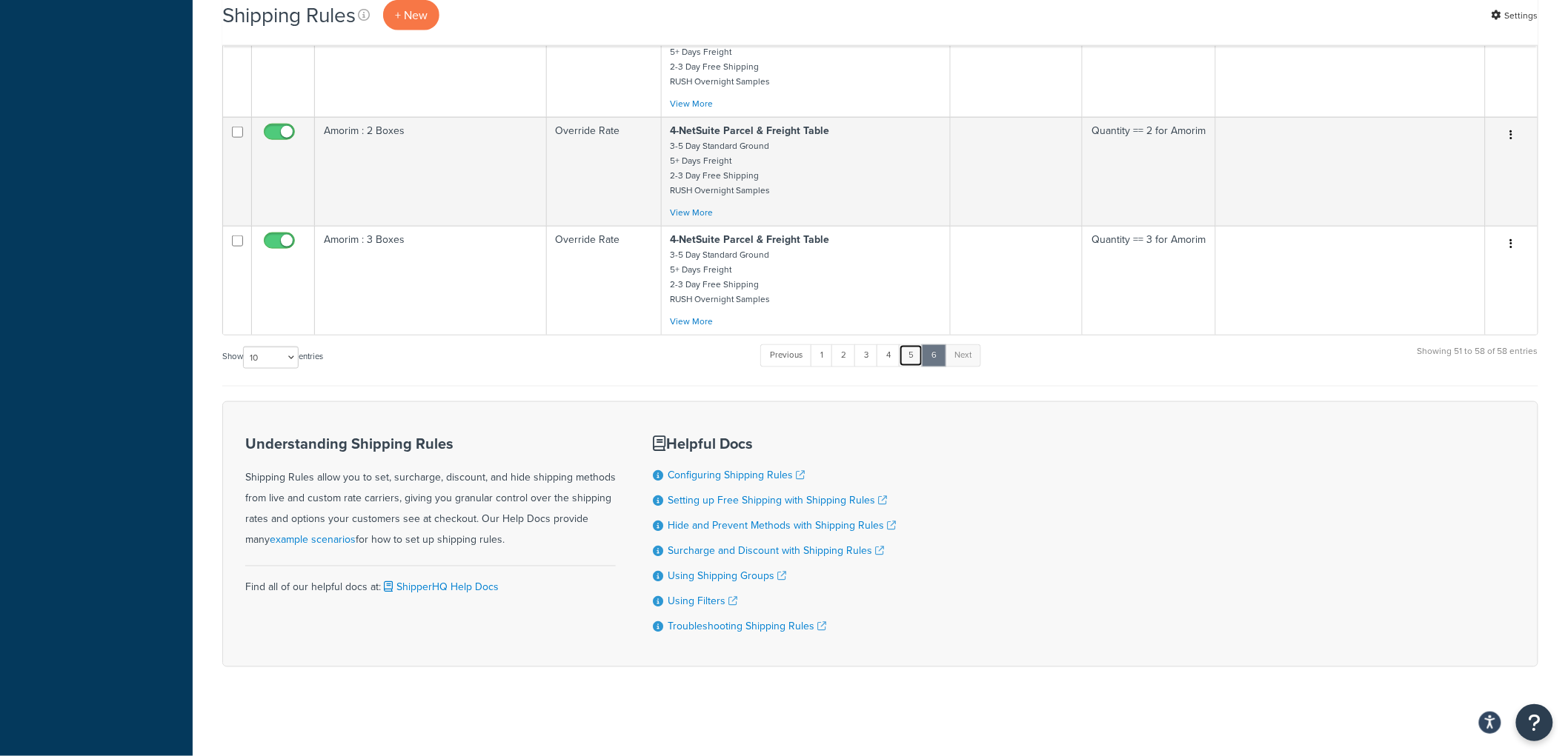
click at [917, 353] on link "5" at bounding box center [911, 355] width 25 height 22
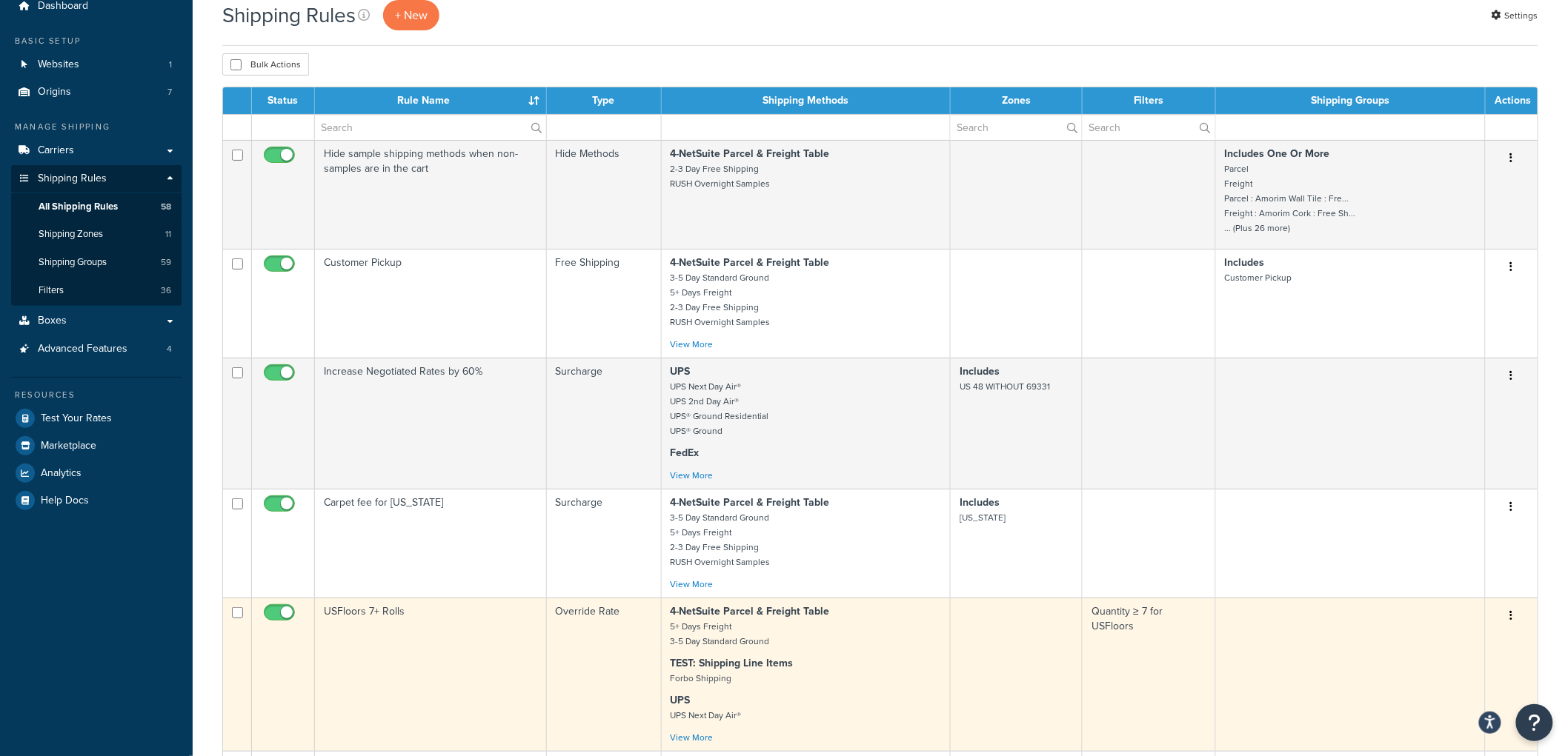
scroll to position [0, 0]
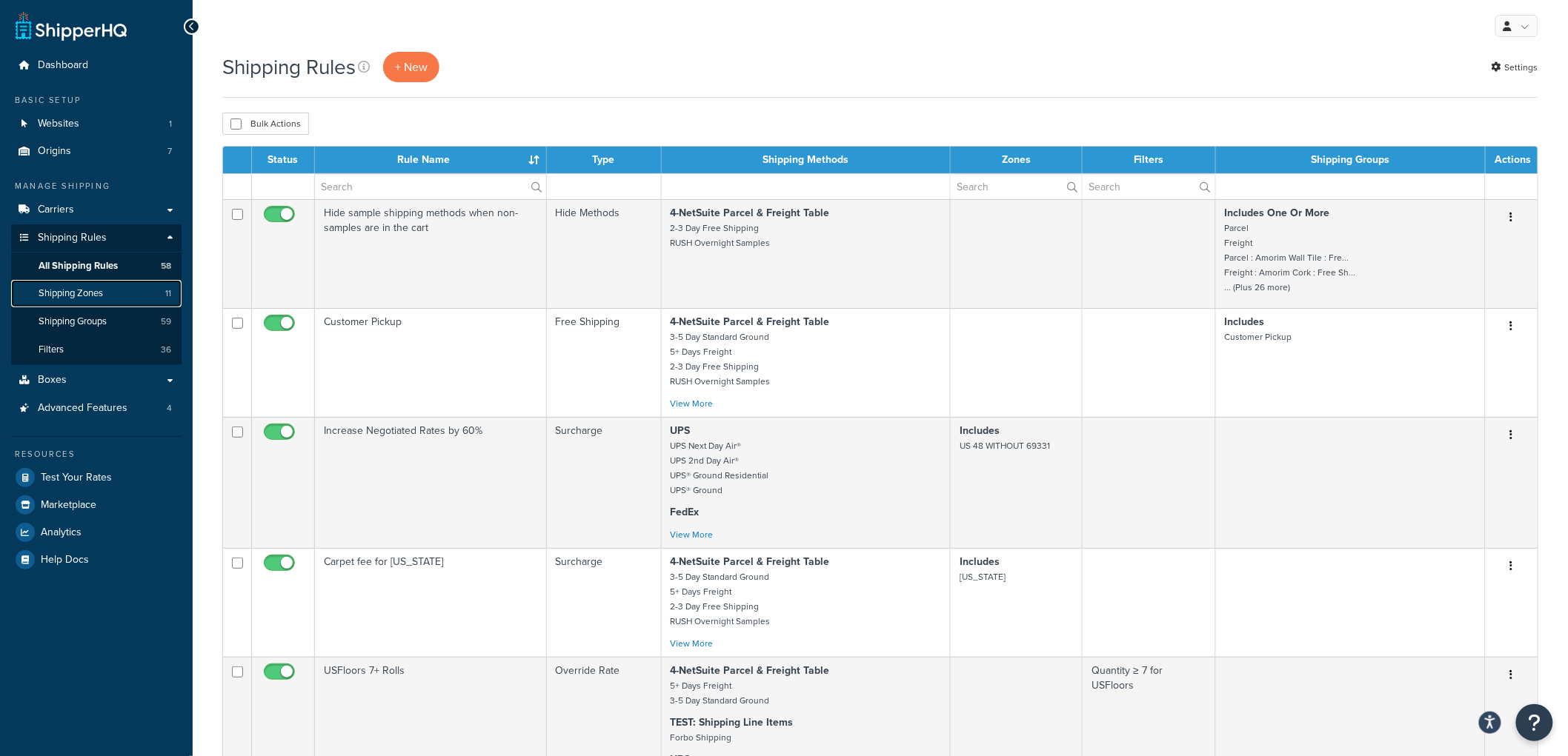
click at [124, 306] on link "Shipping Zones 11" at bounding box center [97, 293] width 170 height 27
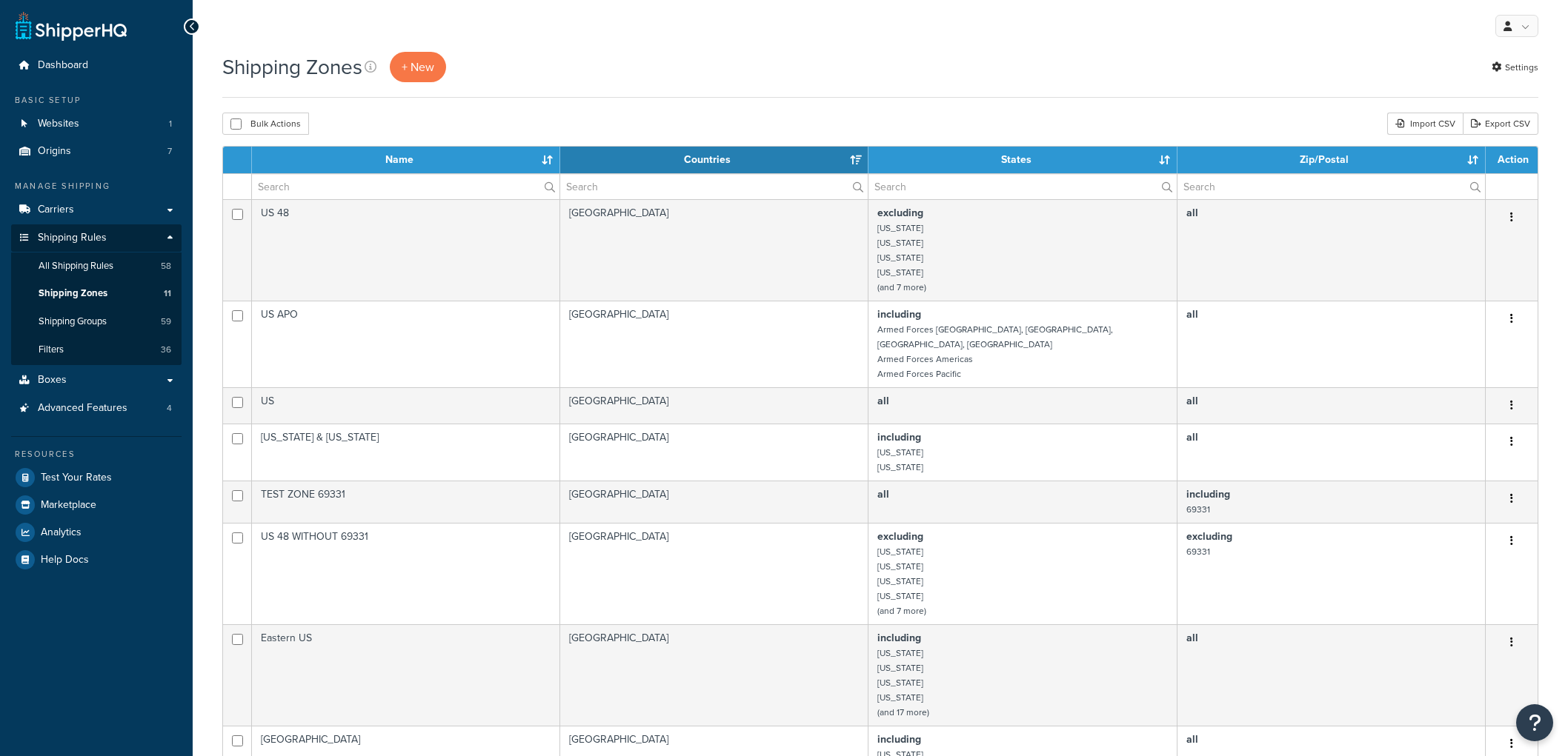
select select "15"
click at [75, 211] on link "Carriers" at bounding box center [97, 210] width 170 height 27
